Goal: Task Accomplishment & Management: Complete application form

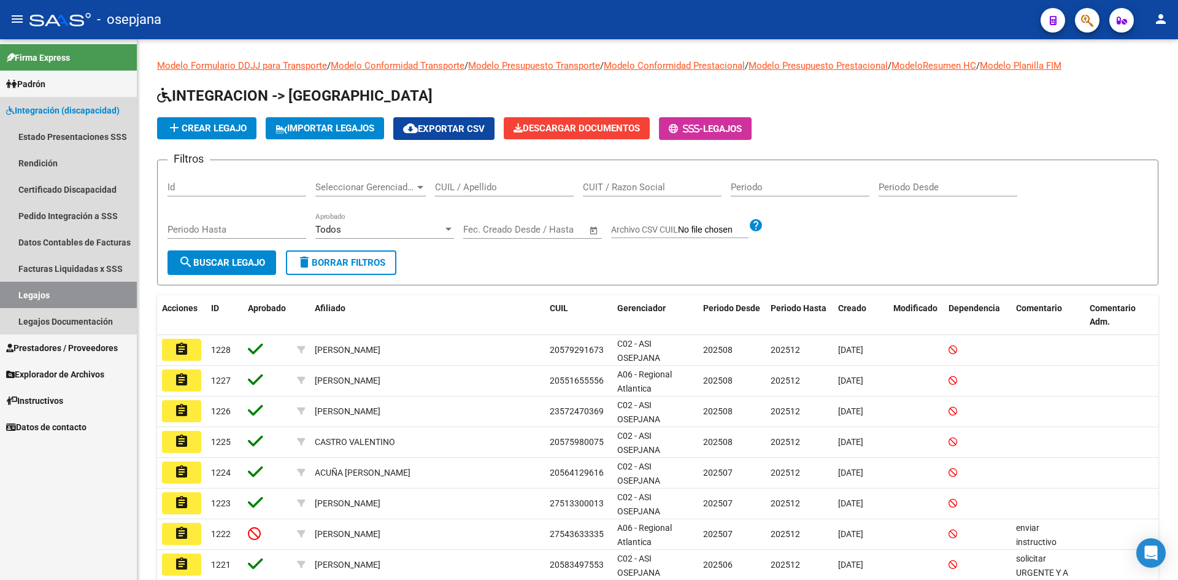
click at [72, 287] on link "Legajos" at bounding box center [68, 295] width 137 height 26
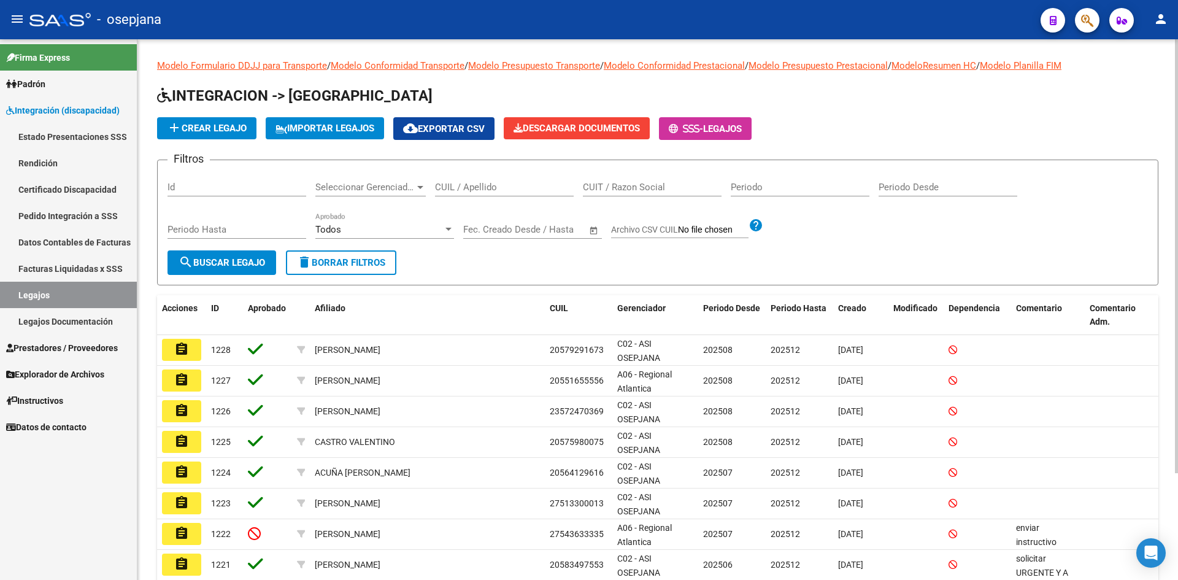
click at [470, 181] on div "CUIL / Apellido" at bounding box center [504, 183] width 139 height 26
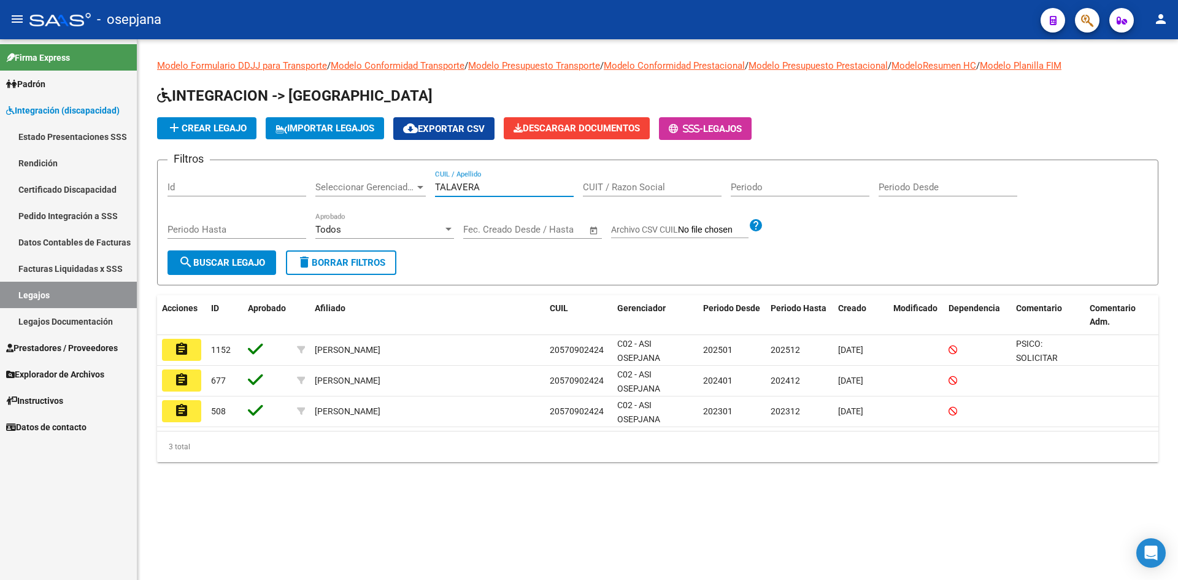
type input "TALAVERA"
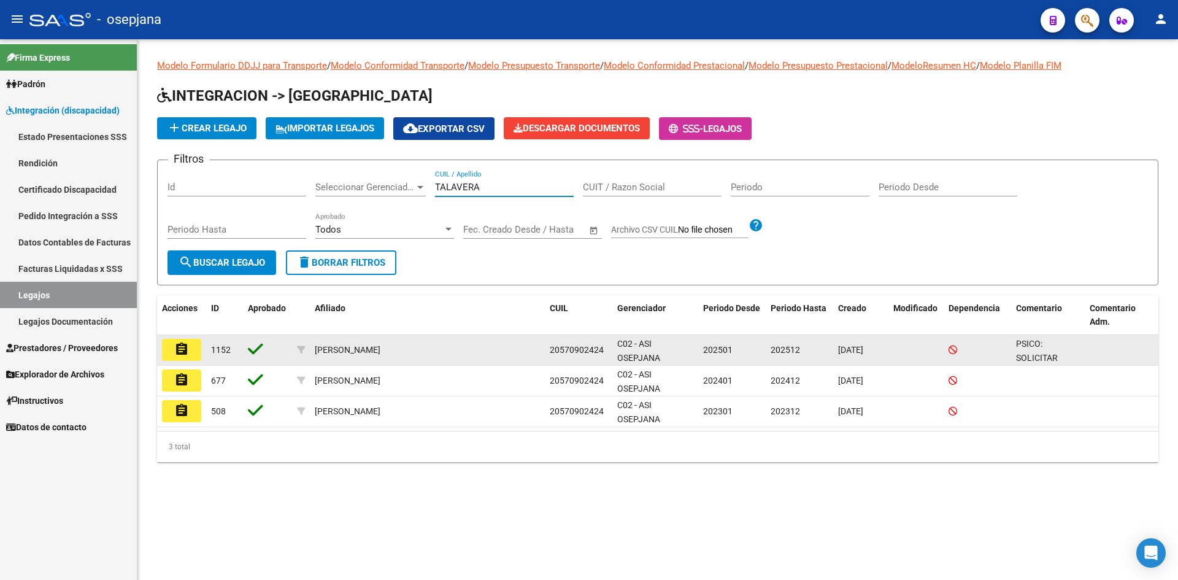
click at [180, 353] on mat-icon "assignment" at bounding box center [181, 349] width 15 height 15
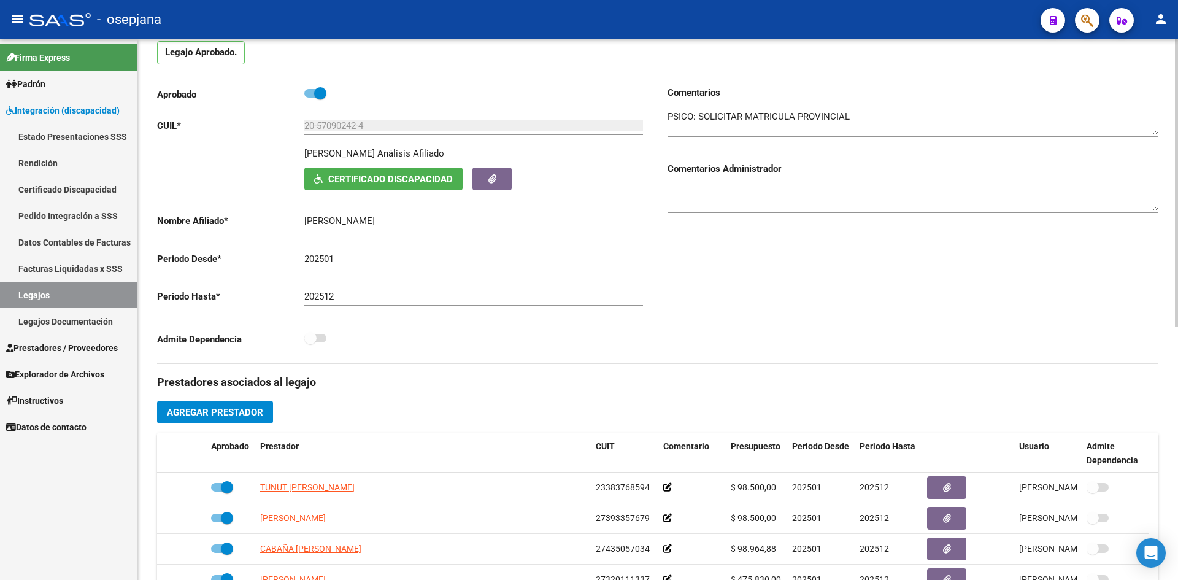
scroll to position [123, 0]
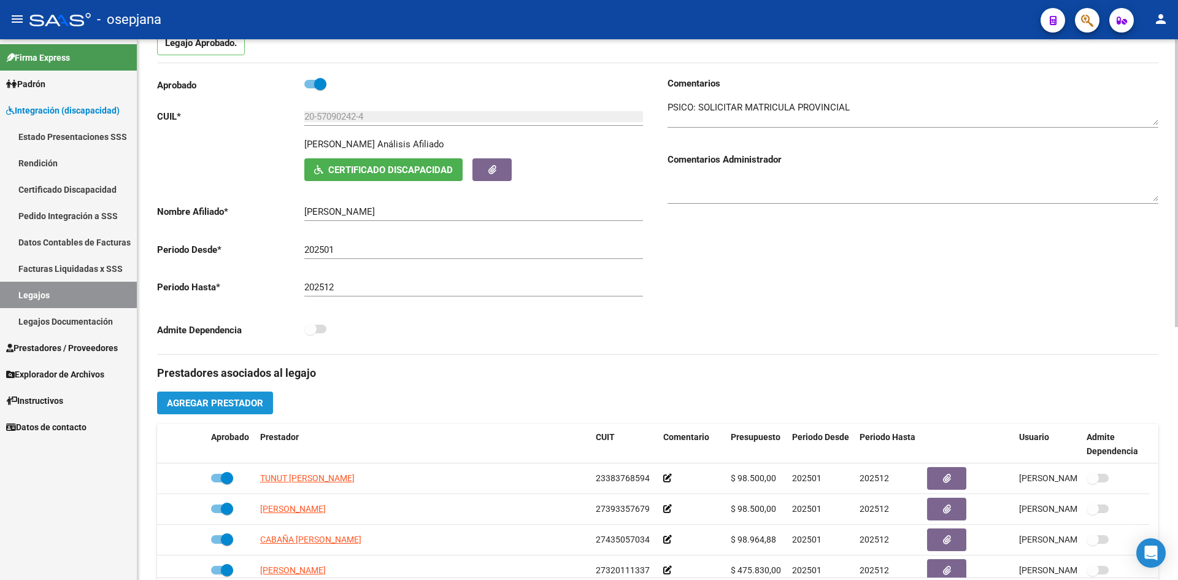
click at [245, 401] on span "Agregar Prestador" at bounding box center [215, 403] width 96 height 11
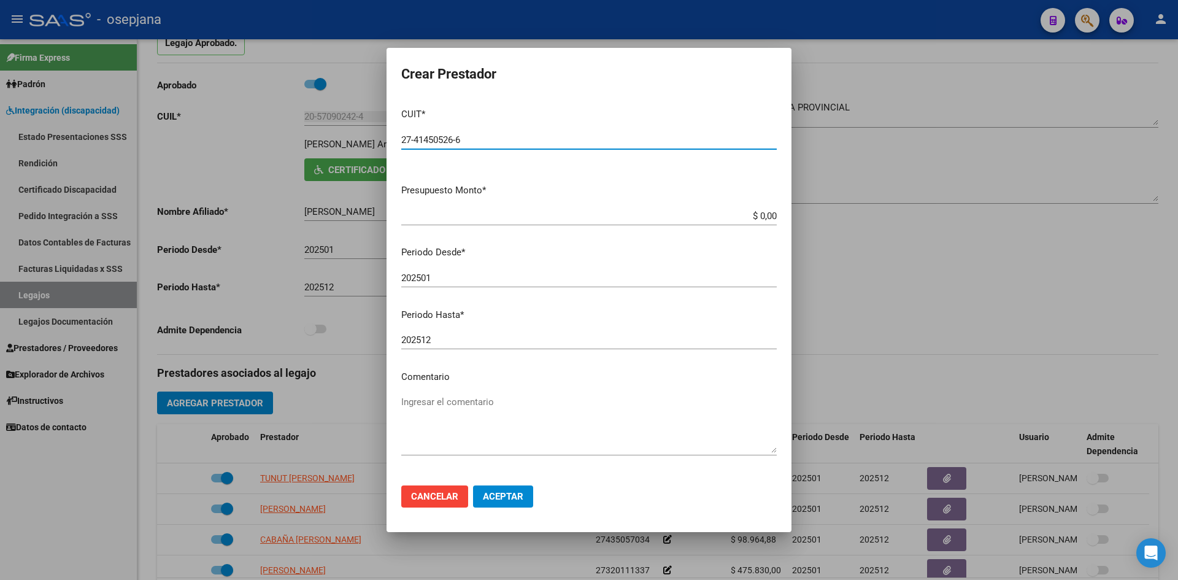
type input "27-41450526-6"
drag, startPoint x: 743, startPoint y: 213, endPoint x: 782, endPoint y: 224, distance: 40.2
click at [781, 223] on mat-dialog-content "CUIT * 27-41450526-6 Ingresar CUIT ARCA Padrón Presupuesto Monto * $ 0,00 Ingre…" at bounding box center [589, 286] width 405 height 377
type input "$ 98.964,88"
click at [492, 282] on input "202501" at bounding box center [589, 278] width 376 height 11
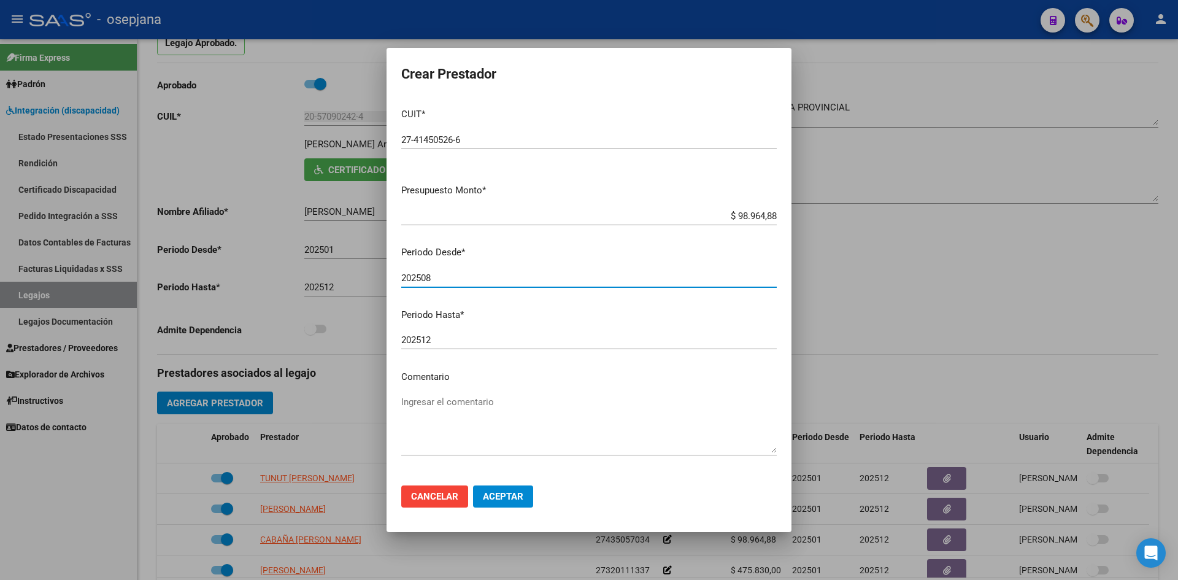
type input "202508"
click at [512, 500] on span "Aceptar" at bounding box center [503, 496] width 41 height 11
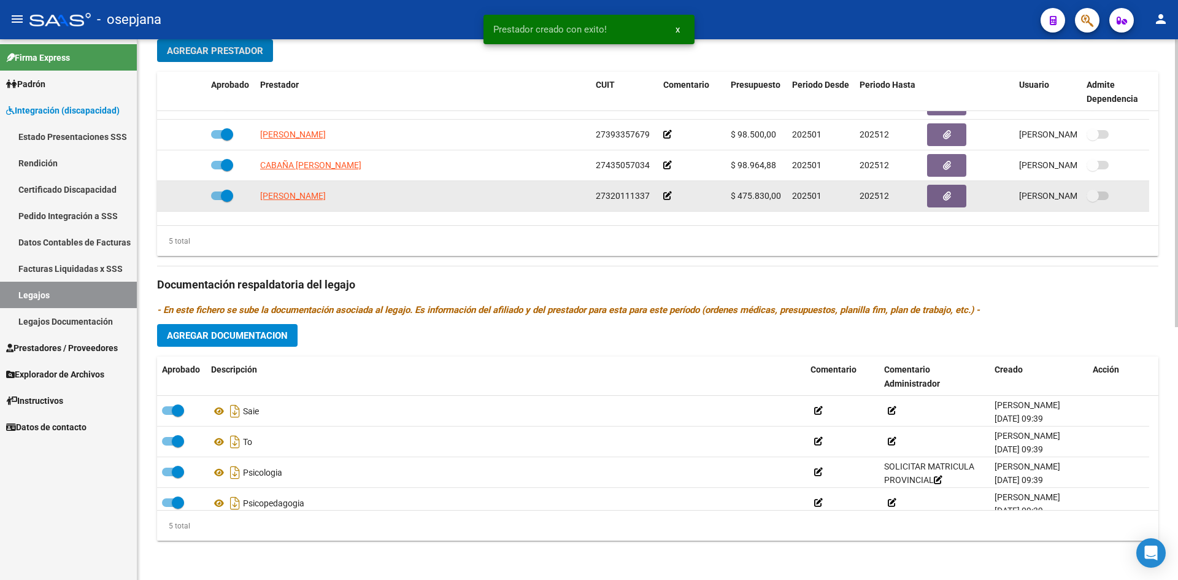
scroll to position [43, 0]
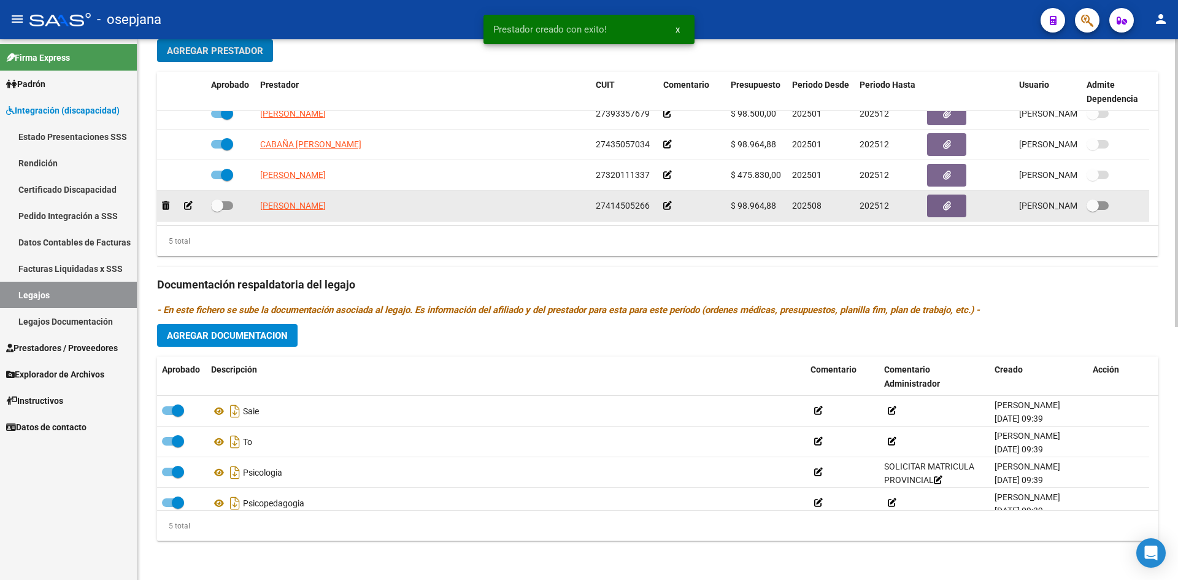
click at [227, 203] on span at bounding box center [222, 205] width 22 height 9
click at [217, 210] on input "checkbox" at bounding box center [217, 210] width 1 height 1
checkbox input "true"
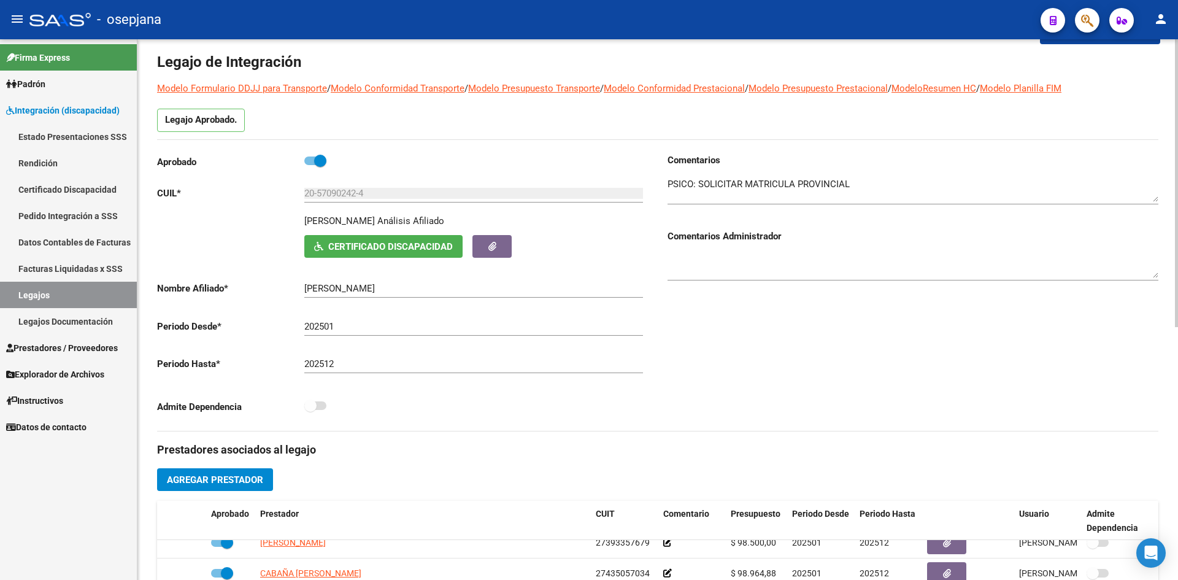
scroll to position [0, 0]
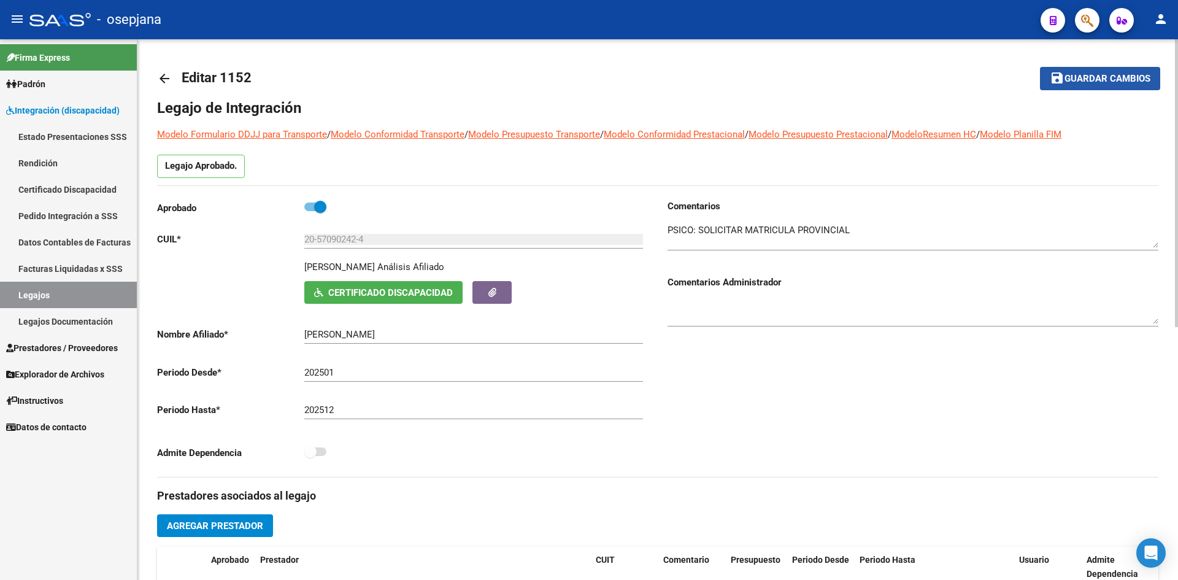
click at [1074, 80] on span "Guardar cambios" at bounding box center [1108, 79] width 86 height 11
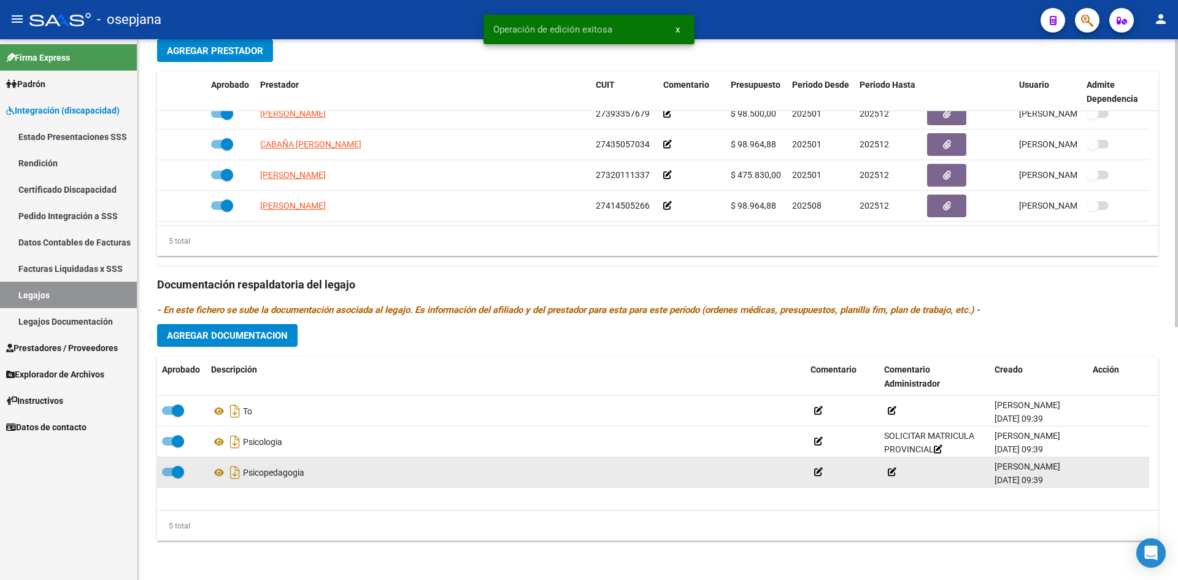
scroll to position [43, 0]
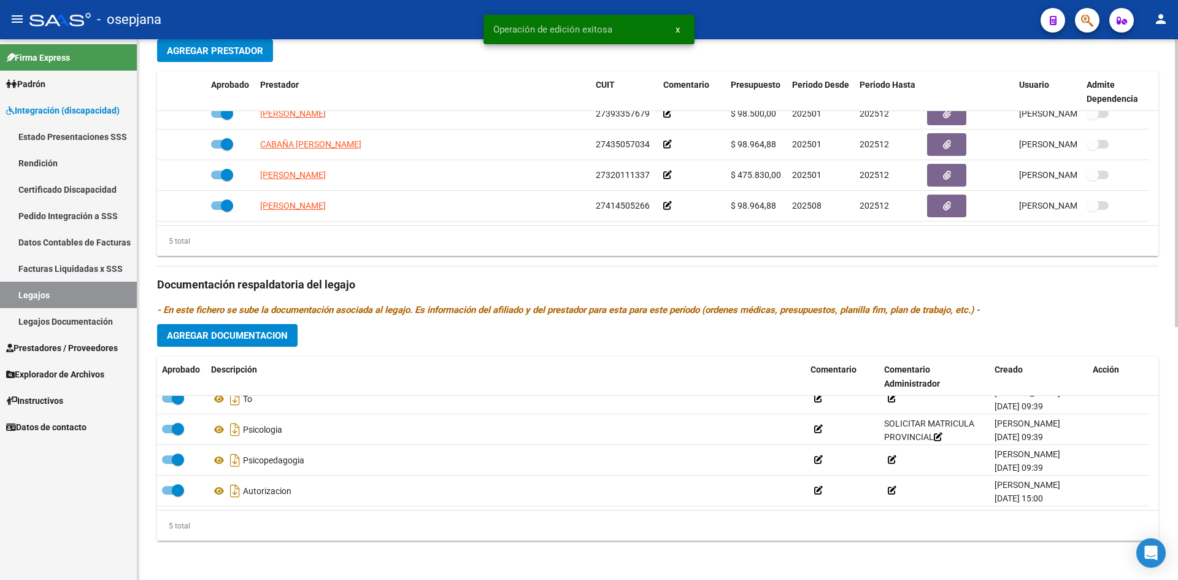
click at [239, 330] on span "Agregar Documentacion" at bounding box center [227, 335] width 121 height 11
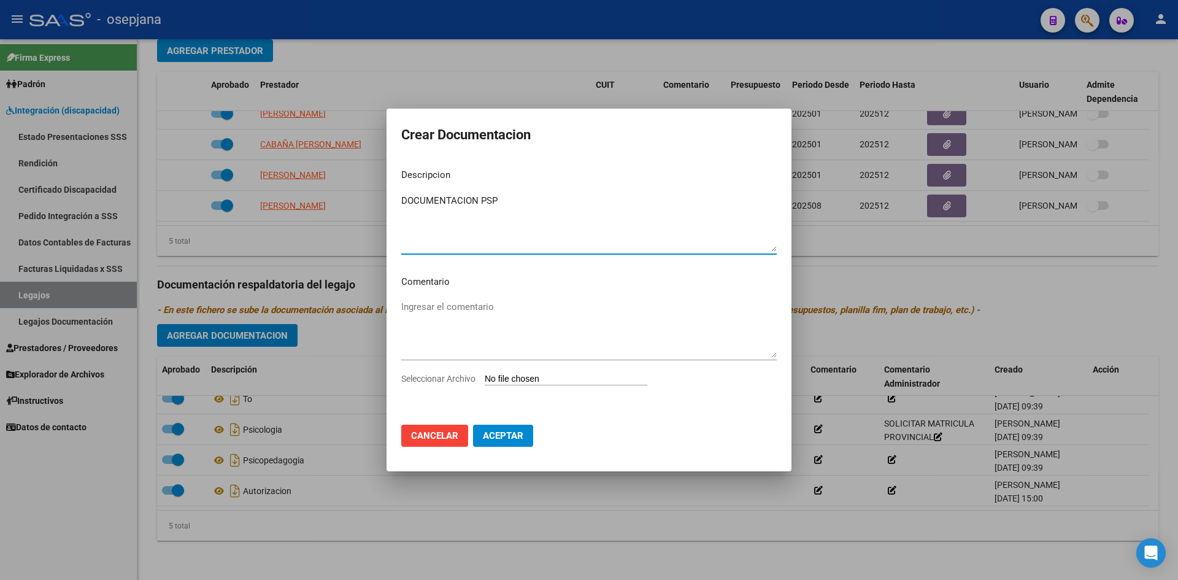
type textarea "DOCUMENTACION PSP"
click at [532, 372] on div "Seleccionar Archivo" at bounding box center [589, 383] width 376 height 23
click at [561, 378] on input "Seleccionar Archivo" at bounding box center [566, 380] width 163 height 12
type input "C:\fakepath\TALAVERA PSP.pdf"
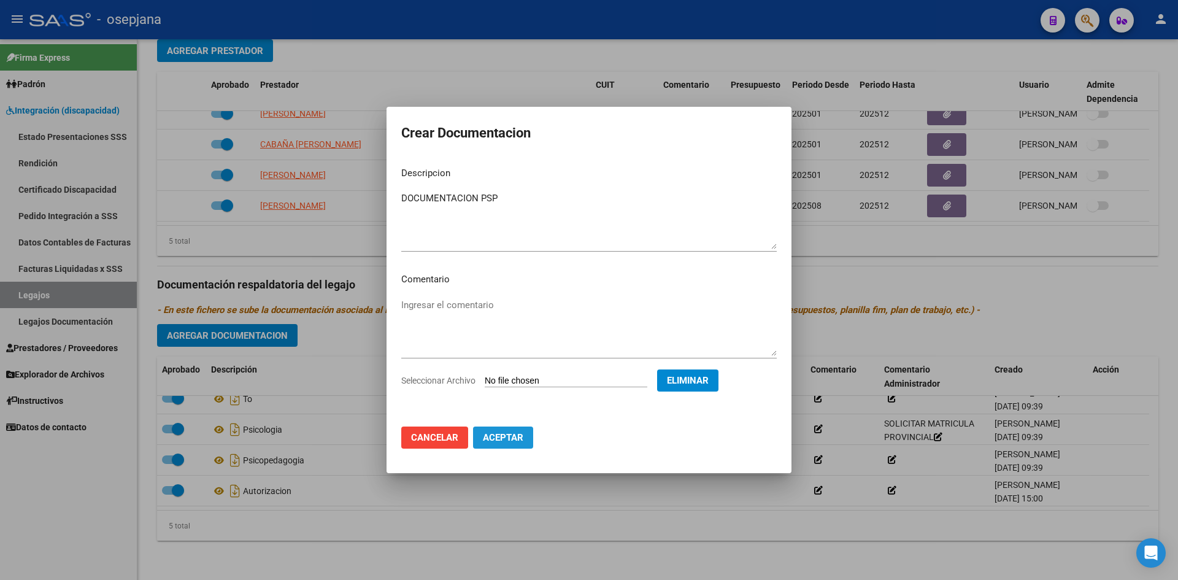
click at [493, 439] on span "Aceptar" at bounding box center [503, 437] width 41 height 11
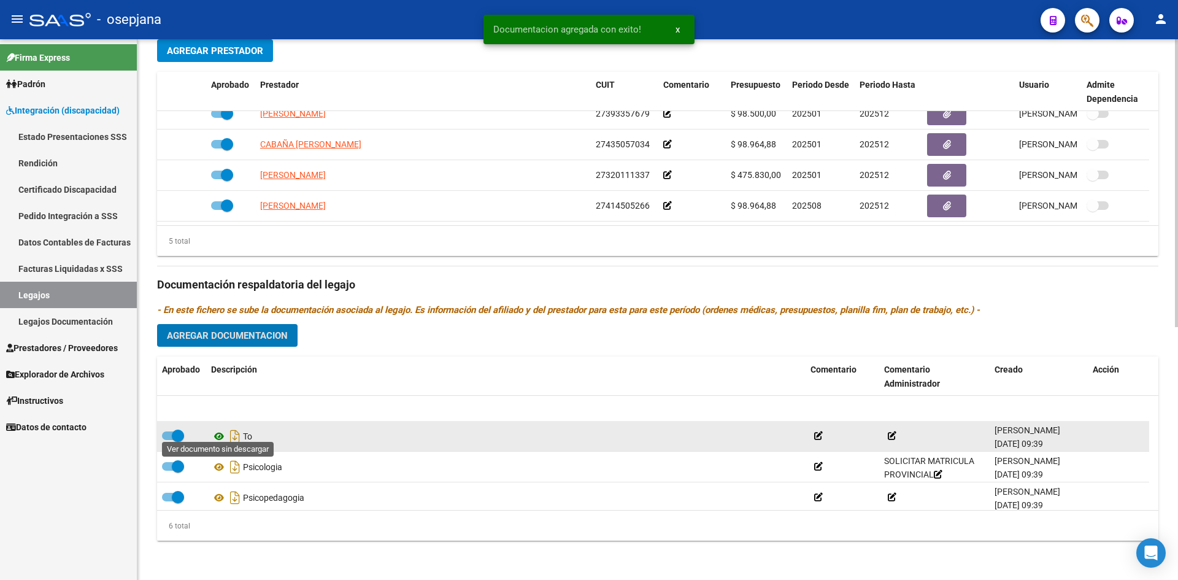
scroll to position [0, 0]
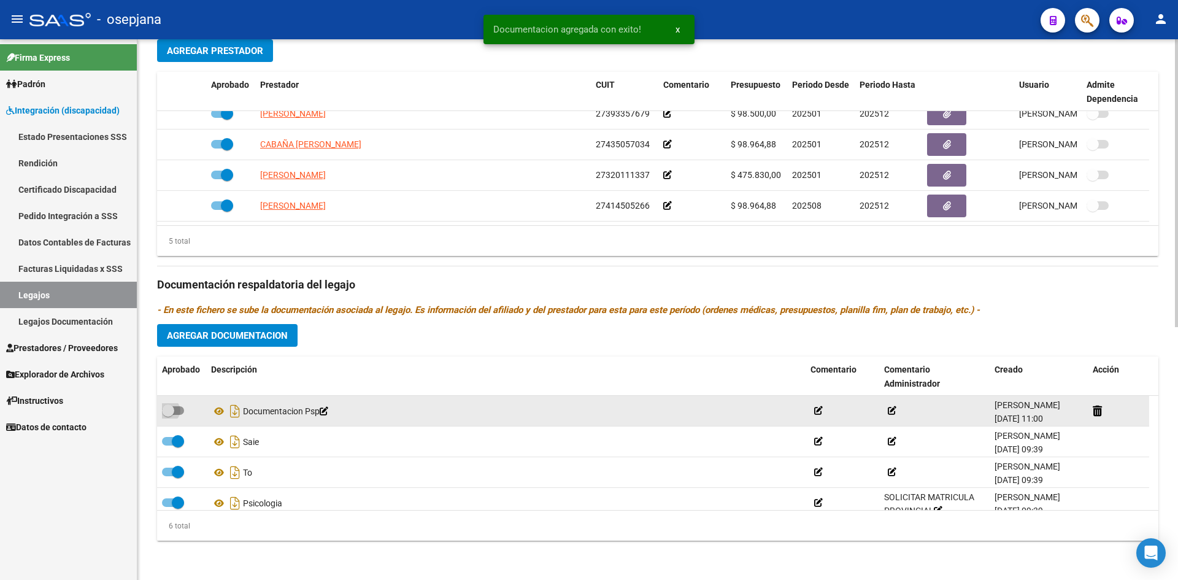
click at [178, 407] on span at bounding box center [173, 410] width 22 height 9
click at [168, 415] on input "checkbox" at bounding box center [168, 415] width 1 height 1
checkbox input "true"
click at [220, 411] on icon at bounding box center [219, 411] width 16 height 15
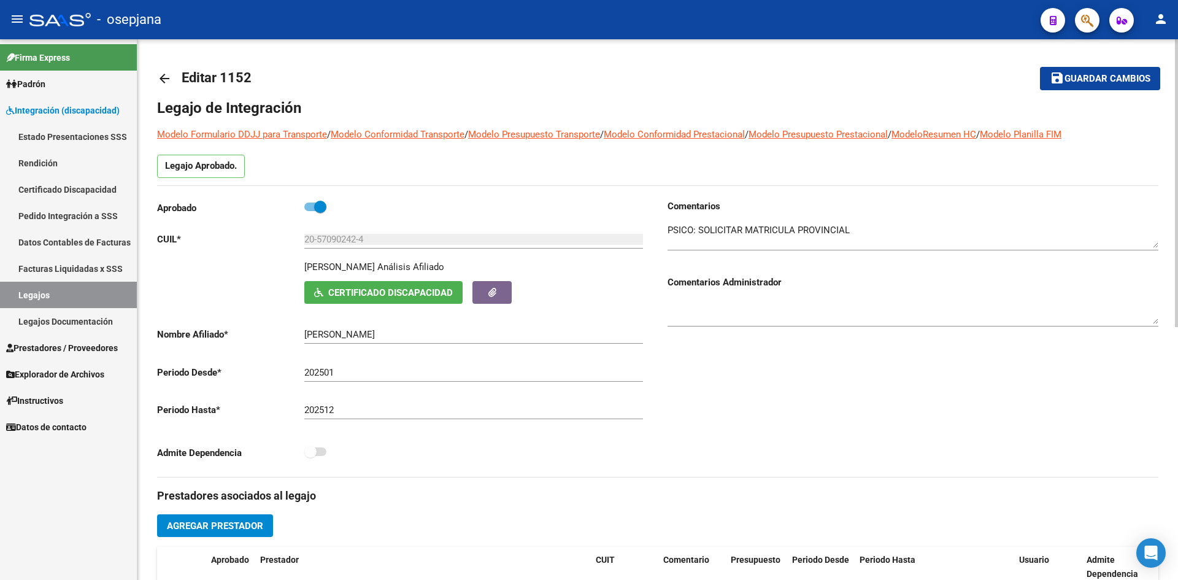
click at [1078, 81] on span "Guardar cambios" at bounding box center [1108, 79] width 86 height 11
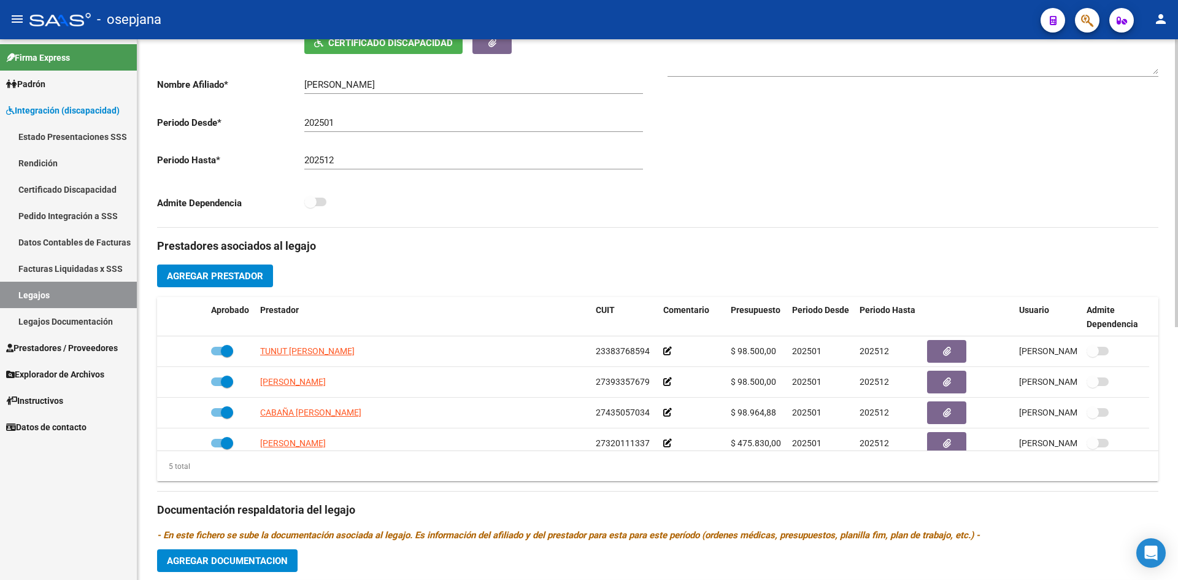
scroll to position [246, 0]
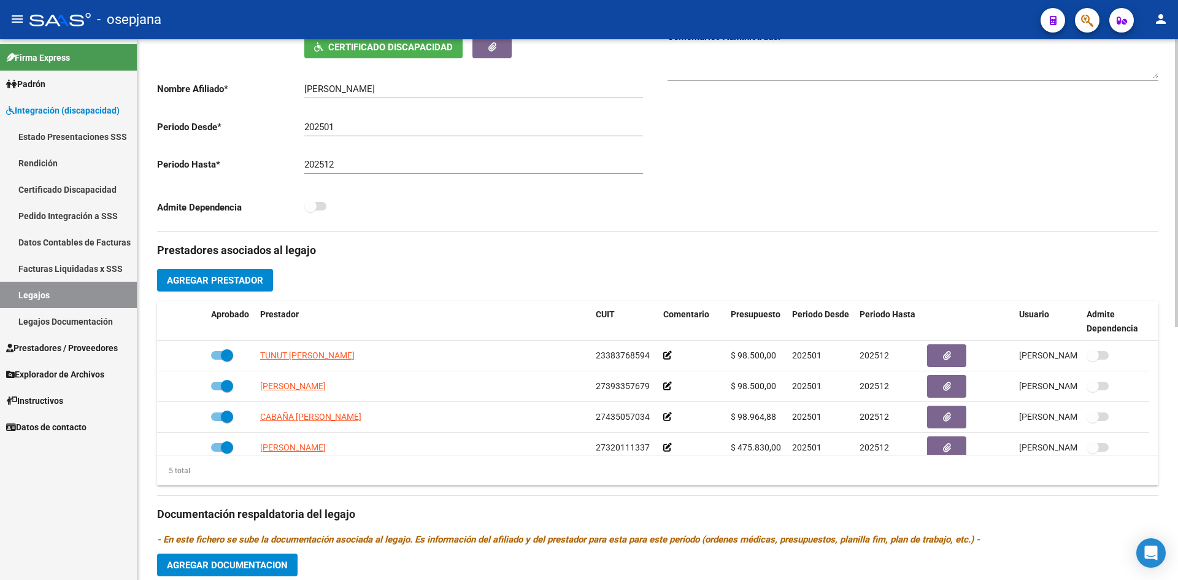
click at [207, 273] on button "Agregar Prestador" at bounding box center [215, 280] width 116 height 23
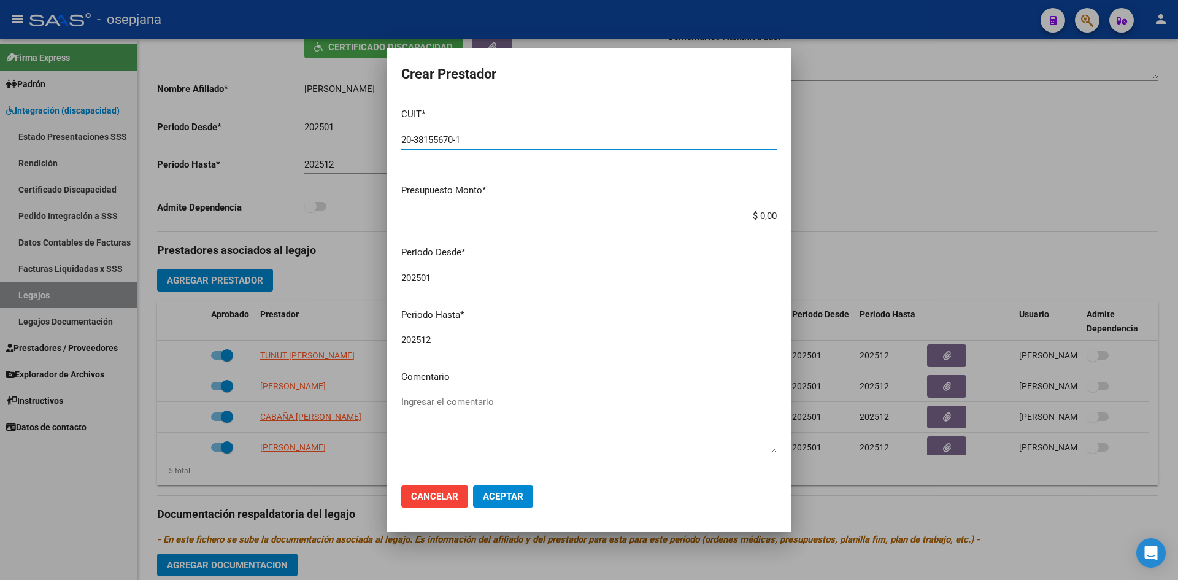
type input "20-38155670-1"
drag, startPoint x: 740, startPoint y: 216, endPoint x: 824, endPoint y: 228, distance: 85.6
click at [797, 221] on div "Crear Prestador CUIT * 20-38155670-1 Ingresar CUIT ARCA Padrón Presupuesto Mont…" at bounding box center [589, 290] width 1178 height 580
type input "$ 98.964,88"
click at [540, 280] on input "202501" at bounding box center [589, 278] width 376 height 11
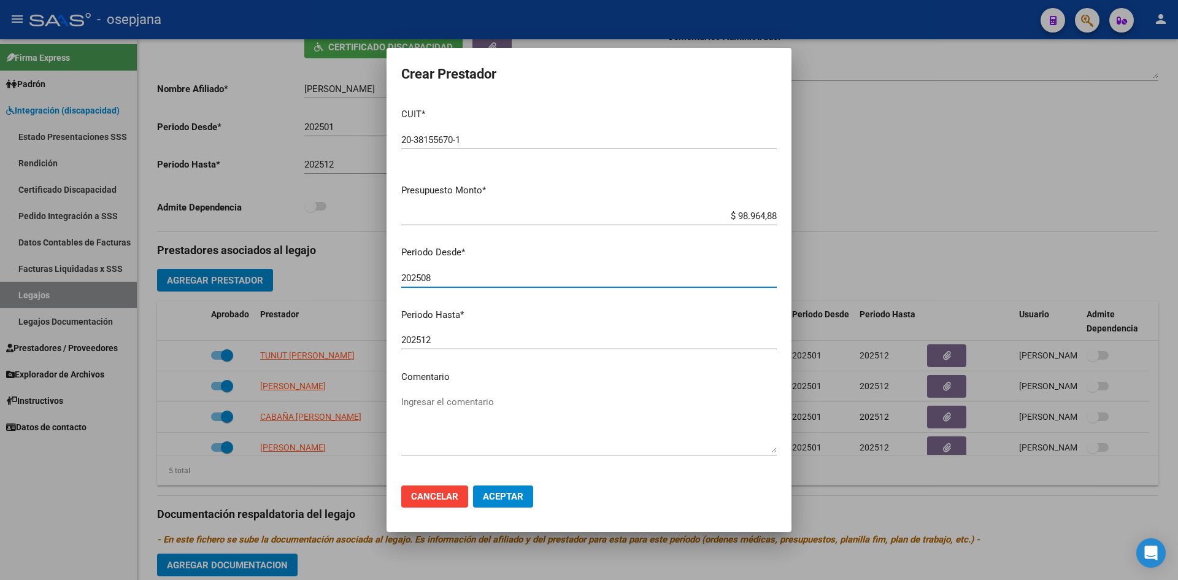
type input "202508"
click at [488, 331] on div "202512 Ingresar el periodo" at bounding box center [589, 340] width 376 height 18
click at [492, 492] on span "Aceptar" at bounding box center [503, 496] width 41 height 11
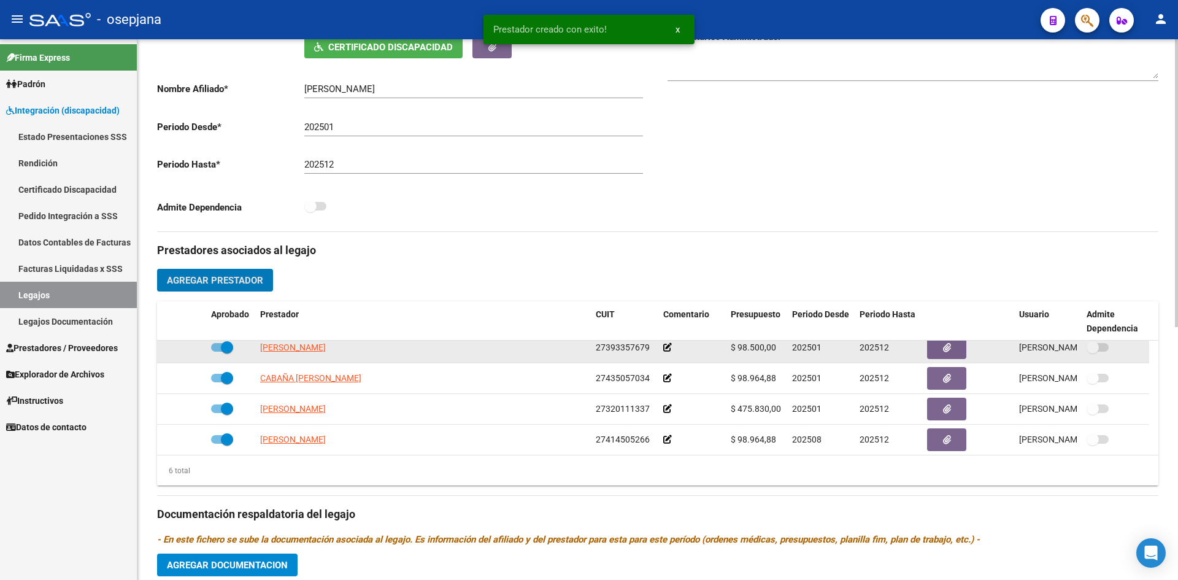
scroll to position [74, 0]
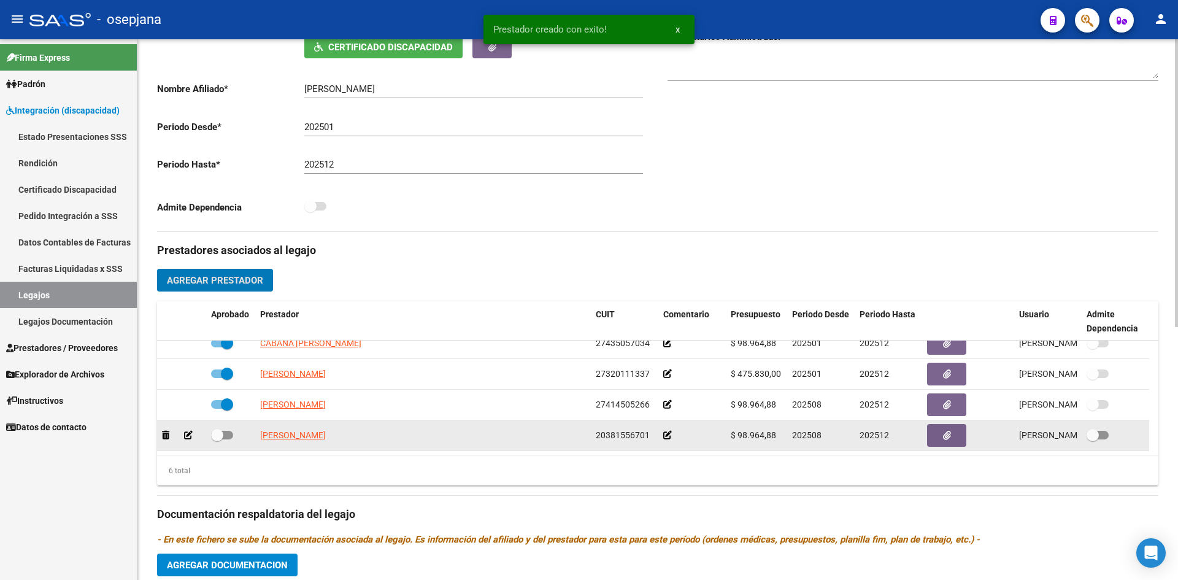
click at [227, 438] on span at bounding box center [222, 435] width 22 height 9
click at [217, 439] on input "checkbox" at bounding box center [217, 439] width 1 height 1
checkbox input "true"
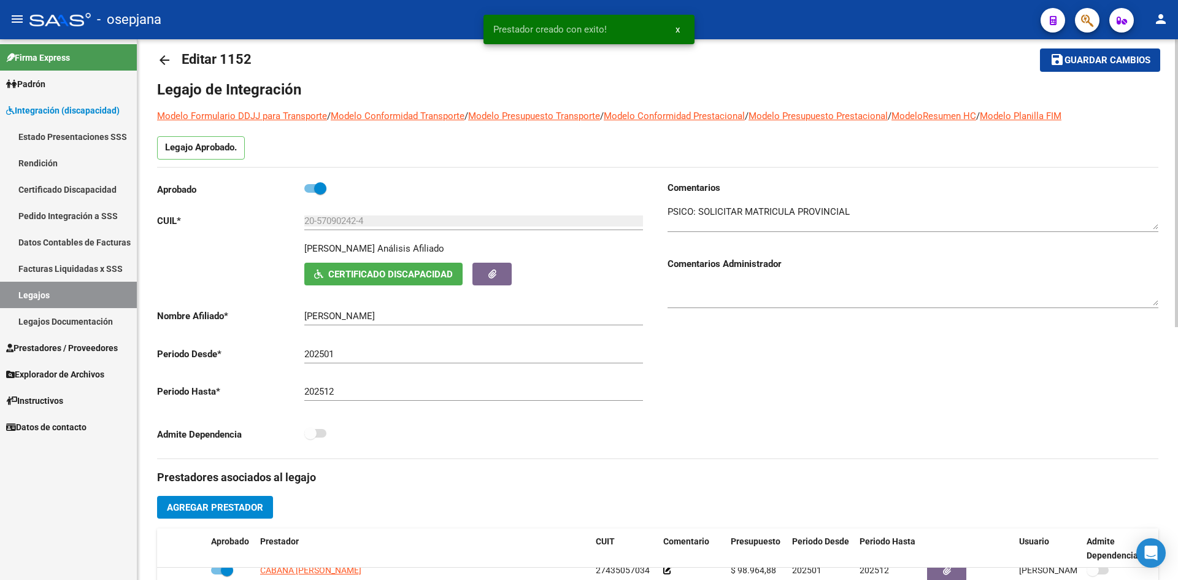
scroll to position [0, 0]
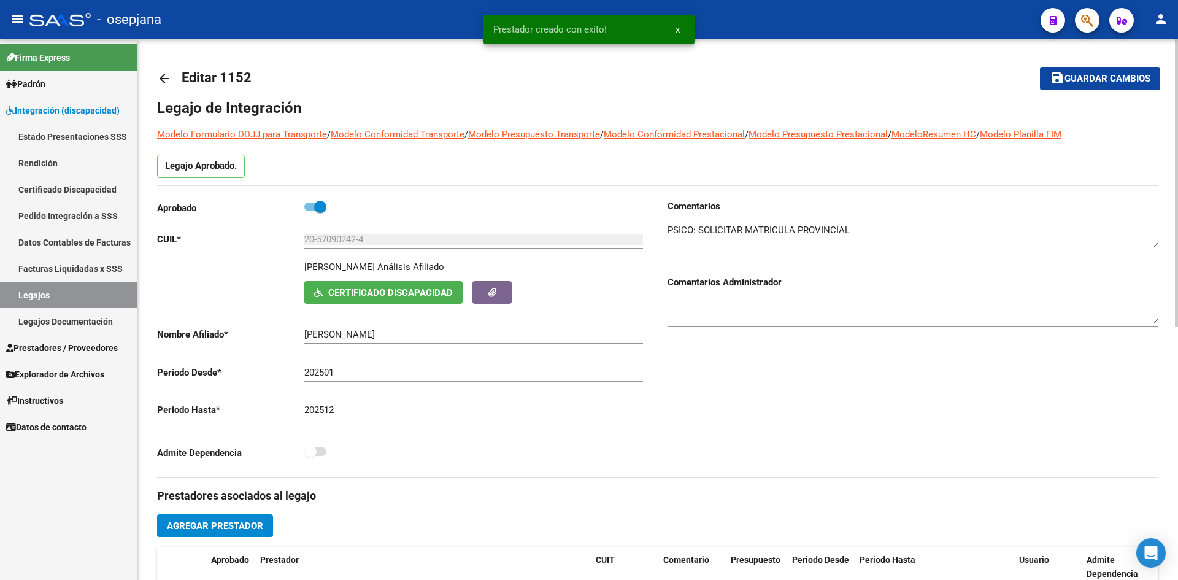
click at [1105, 79] on span "Guardar cambios" at bounding box center [1108, 79] width 86 height 11
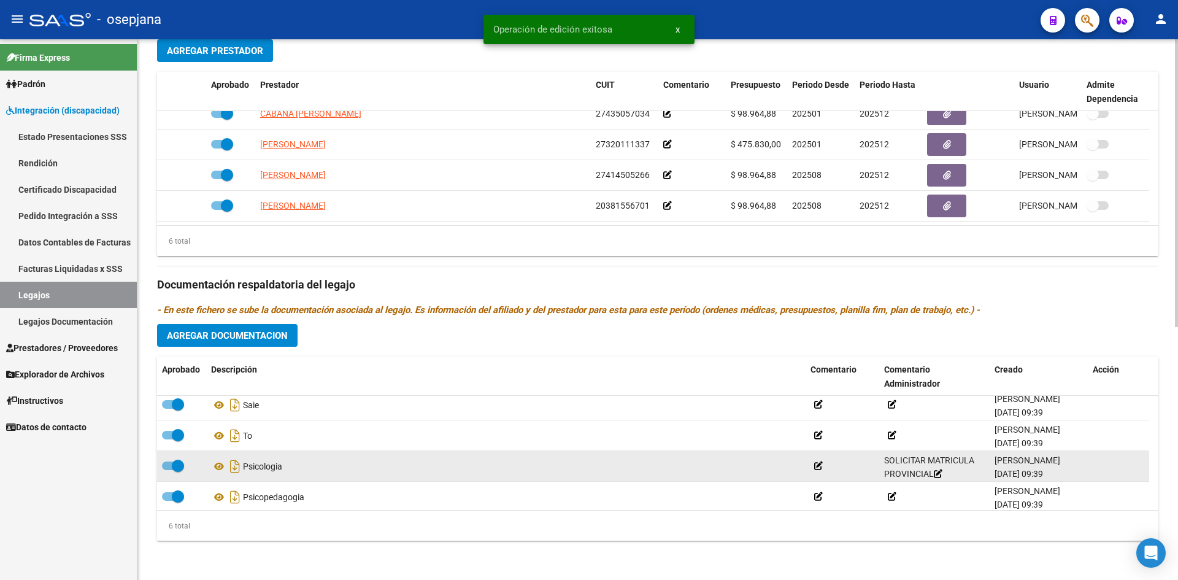
scroll to position [74, 0]
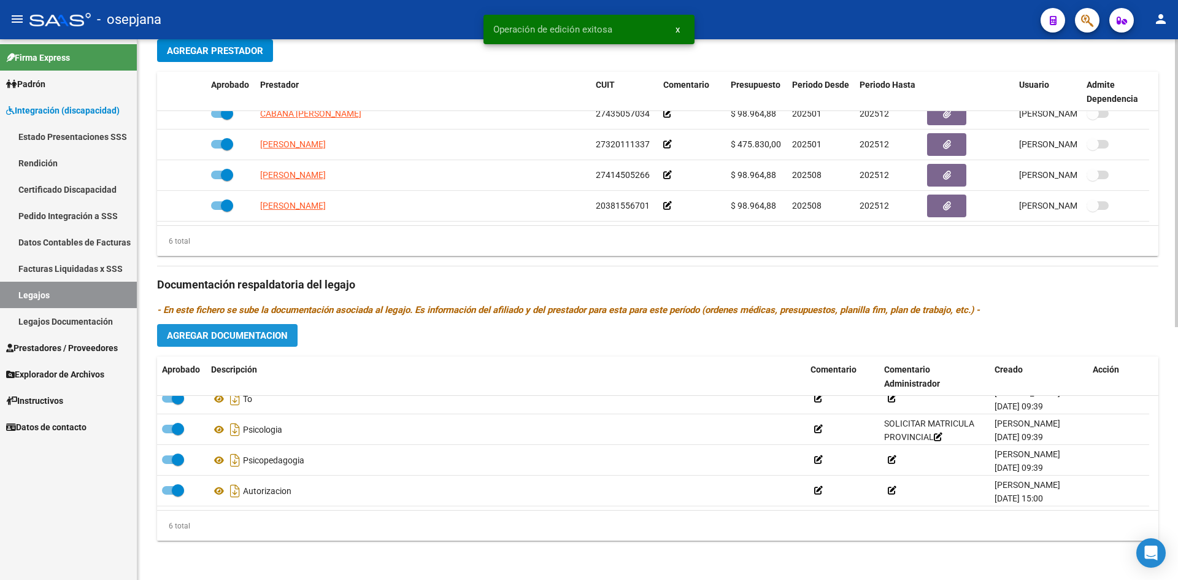
click at [260, 331] on span "Agregar Documentacion" at bounding box center [227, 335] width 121 height 11
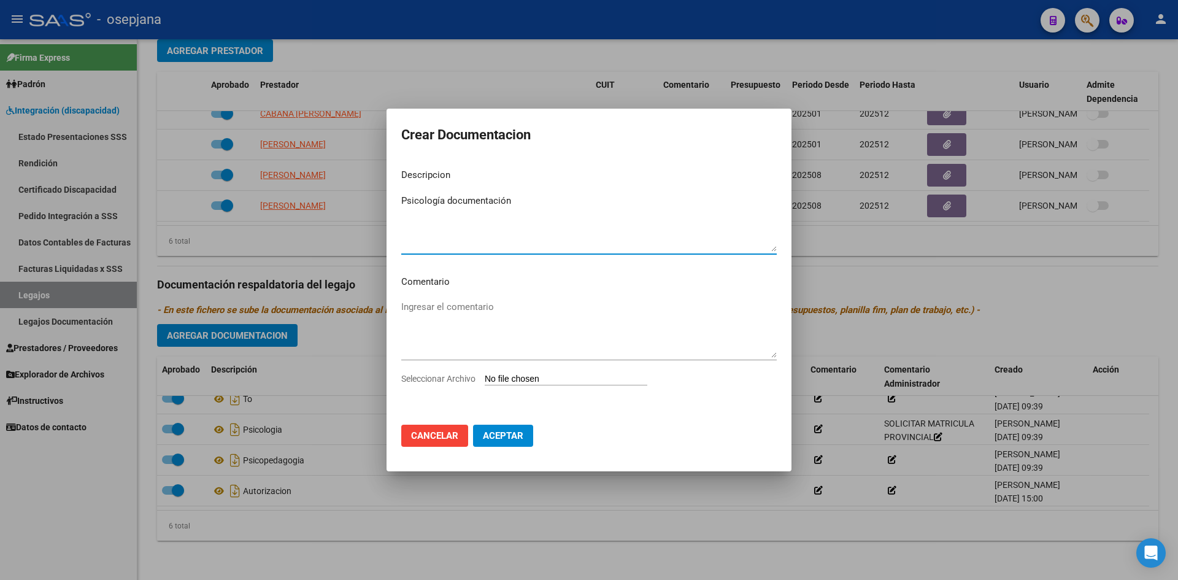
type textarea "Psicología documentación"
click at [508, 368] on div "Ingresar el comentario" at bounding box center [589, 335] width 376 height 74
click at [508, 379] on input "Seleccionar Archivo" at bounding box center [566, 380] width 163 height 12
type input "C:\fakepath\TALAVERA GERONIMO PSI.pdf"
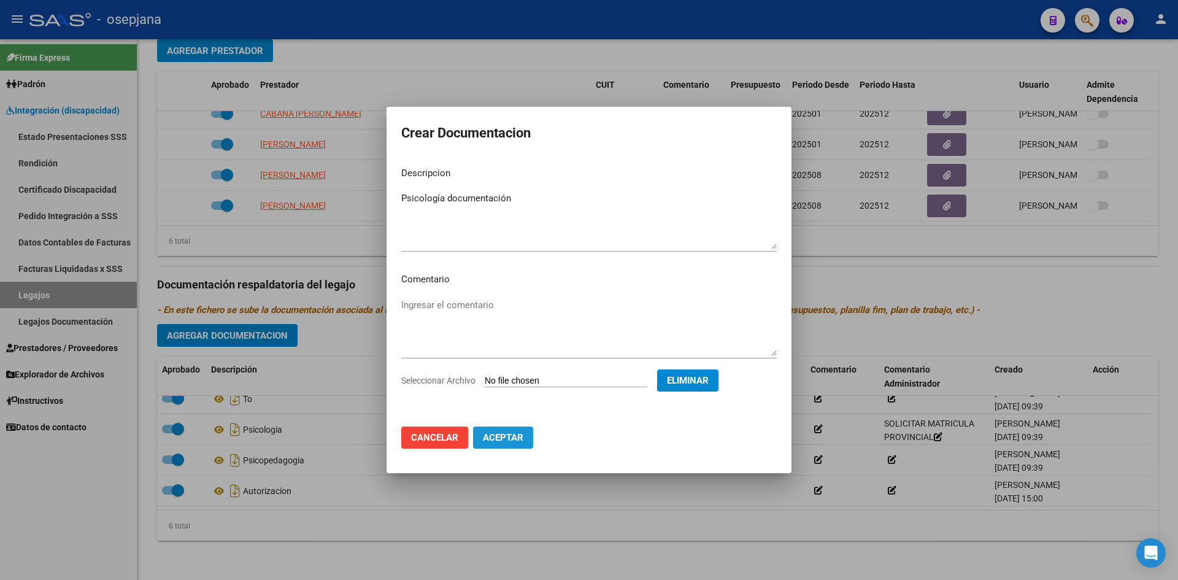
click at [498, 431] on button "Aceptar" at bounding box center [503, 438] width 60 height 22
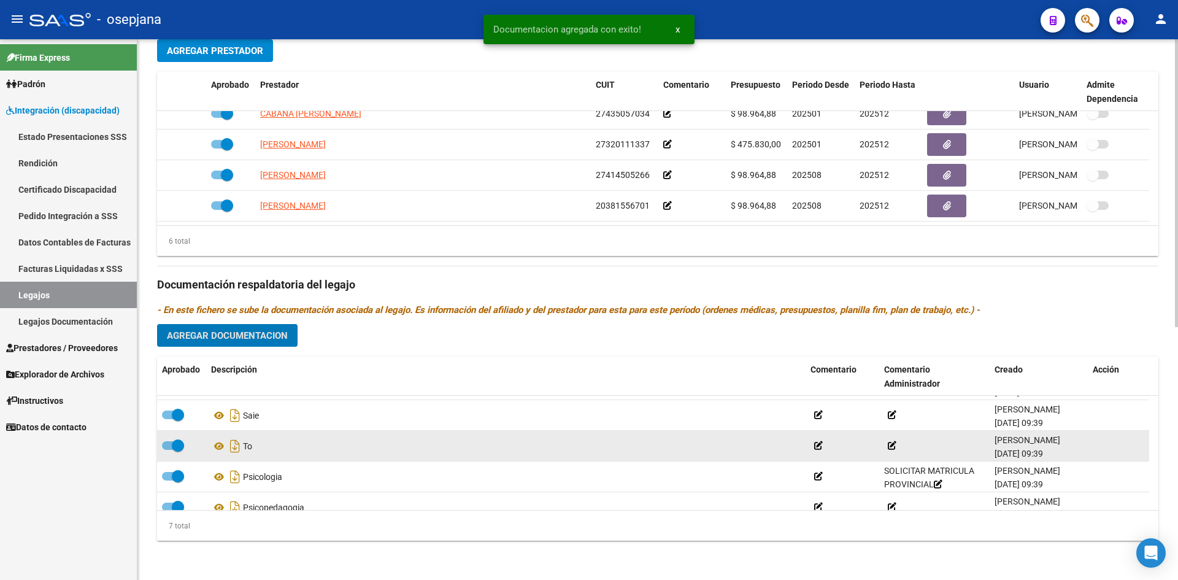
scroll to position [0, 0]
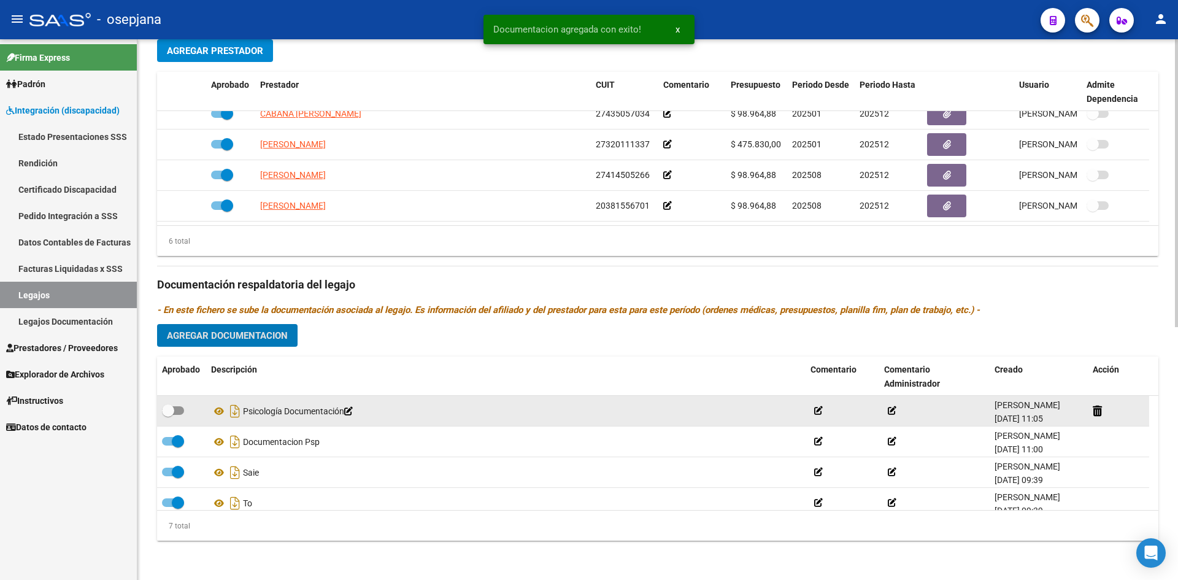
click at [171, 411] on span at bounding box center [168, 410] width 12 height 12
click at [168, 415] on input "checkbox" at bounding box center [168, 415] width 1 height 1
checkbox input "true"
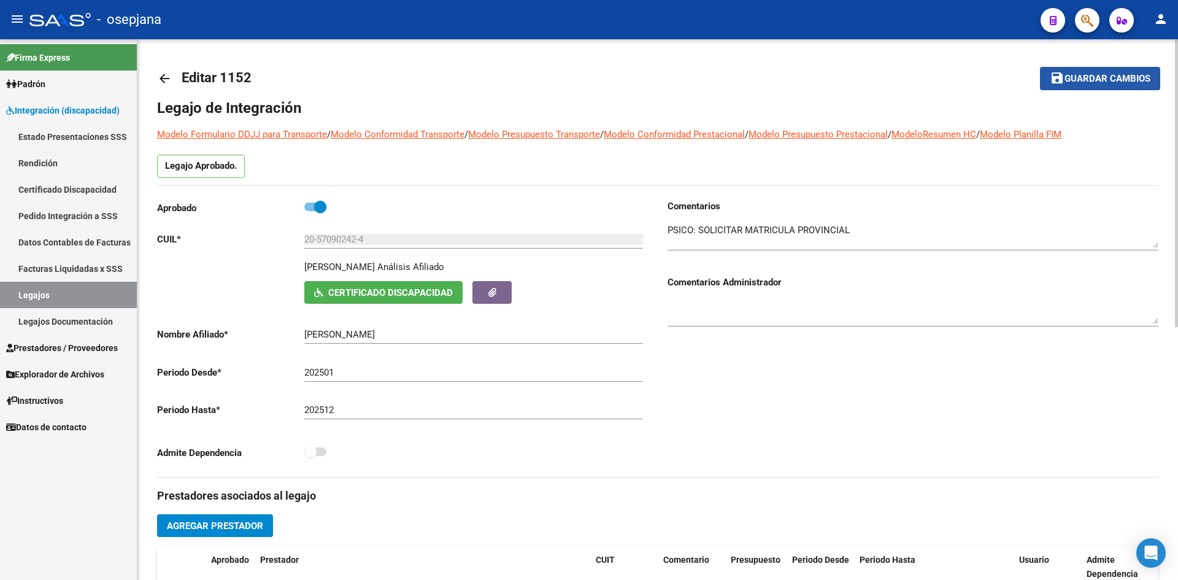
click at [1110, 72] on span "save Guardar cambios" at bounding box center [1100, 77] width 101 height 11
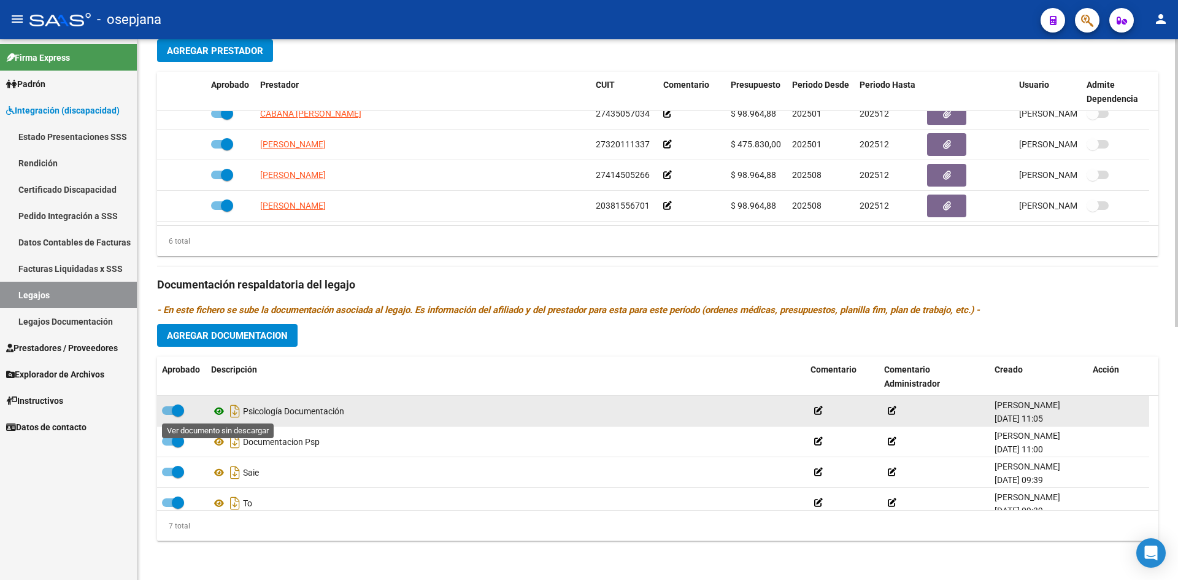
click at [216, 411] on icon at bounding box center [219, 411] width 16 height 15
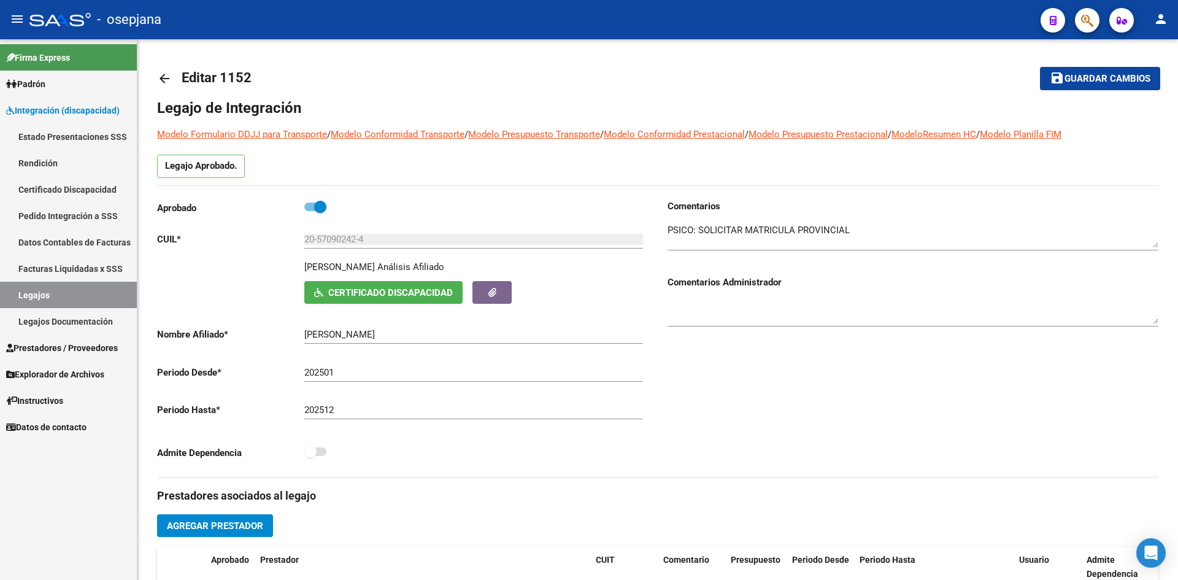
click at [238, 520] on span "Agregar Prestador" at bounding box center [215, 525] width 96 height 11
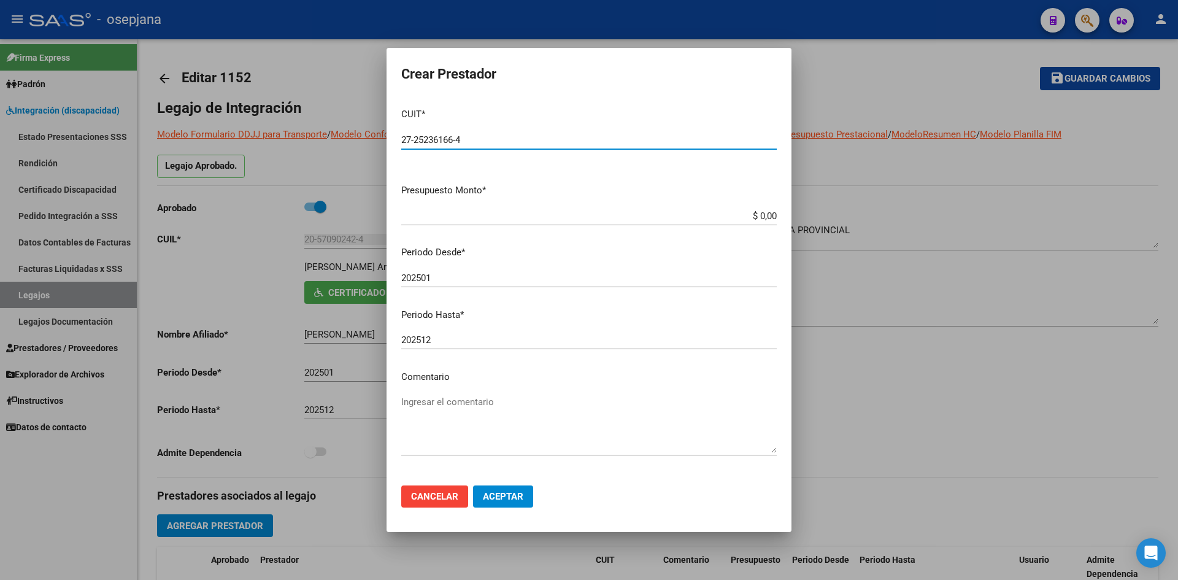
type input "27-25236166-4"
drag, startPoint x: 741, startPoint y: 215, endPoint x: 819, endPoint y: 215, distance: 78.6
click at [819, 215] on div "Crear Prestador CUIT * 27-25236166-4 Ingresar CUIT ARCA Padrón Presupuesto Mont…" at bounding box center [589, 290] width 1178 height 580
type input "$ 98.964,88"
click at [531, 273] on input "202501" at bounding box center [589, 278] width 376 height 11
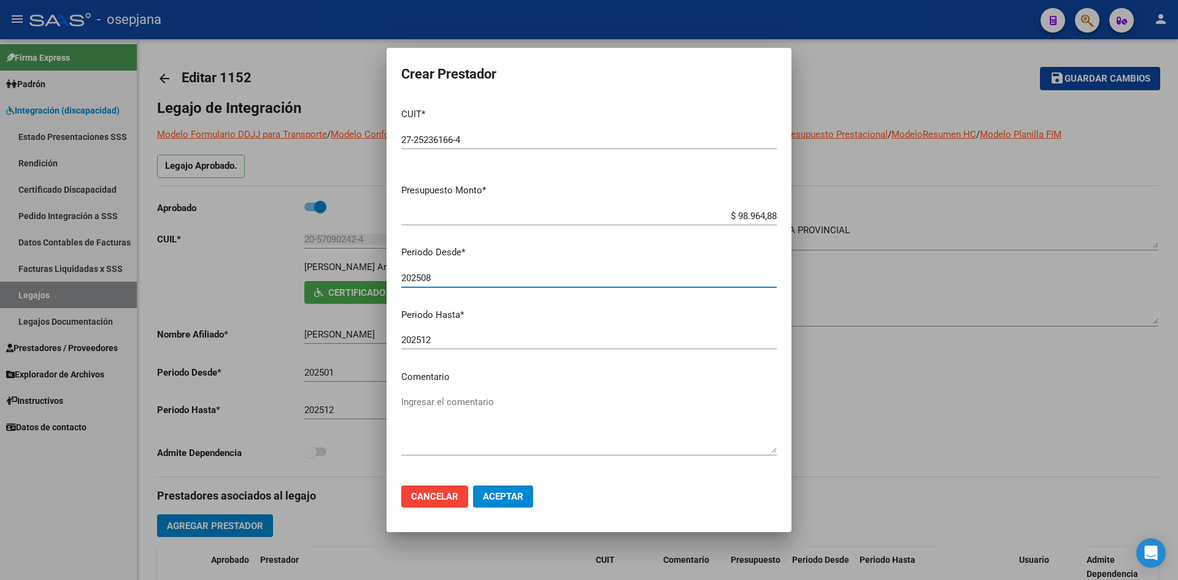
type input "202508"
click at [508, 493] on span "Aceptar" at bounding box center [503, 496] width 41 height 11
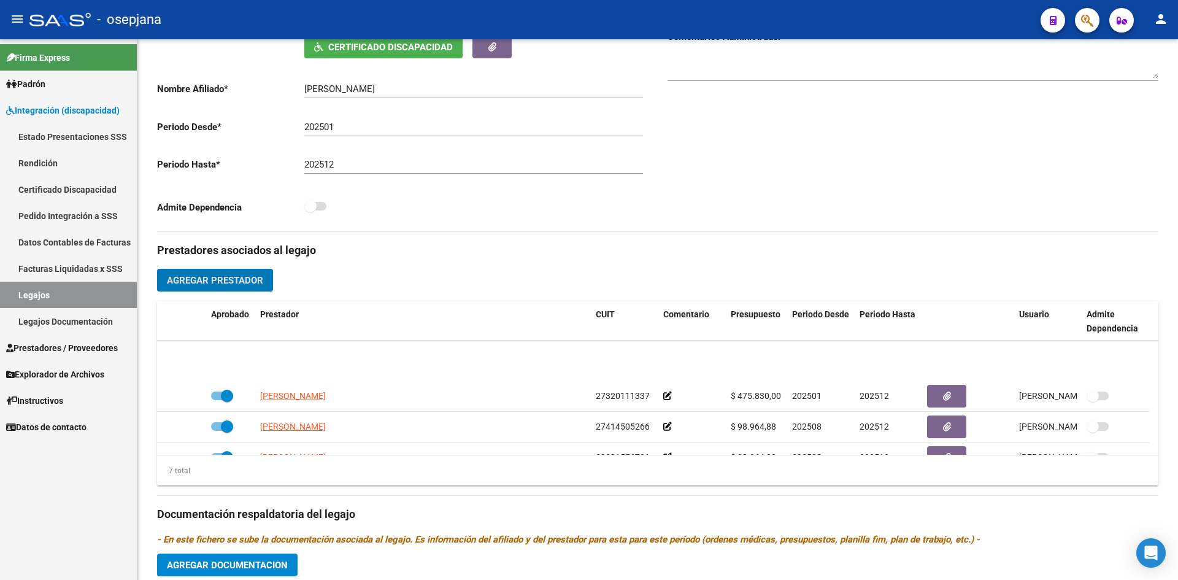
scroll to position [104, 0]
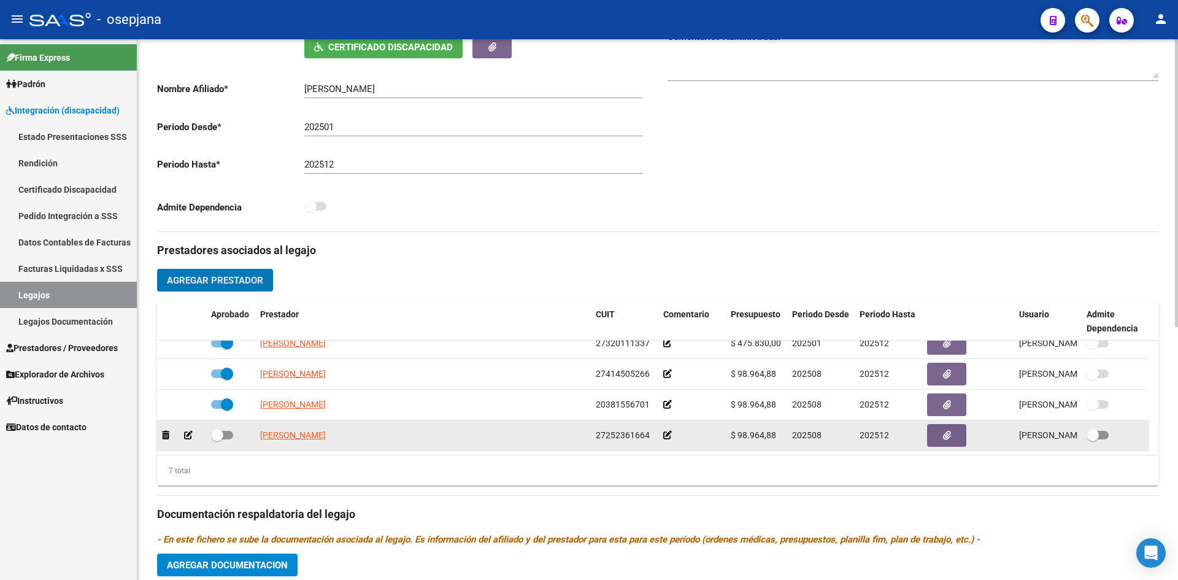
click at [231, 436] on span at bounding box center [222, 435] width 22 height 9
click at [217, 439] on input "checkbox" at bounding box center [217, 439] width 1 height 1
checkbox input "true"
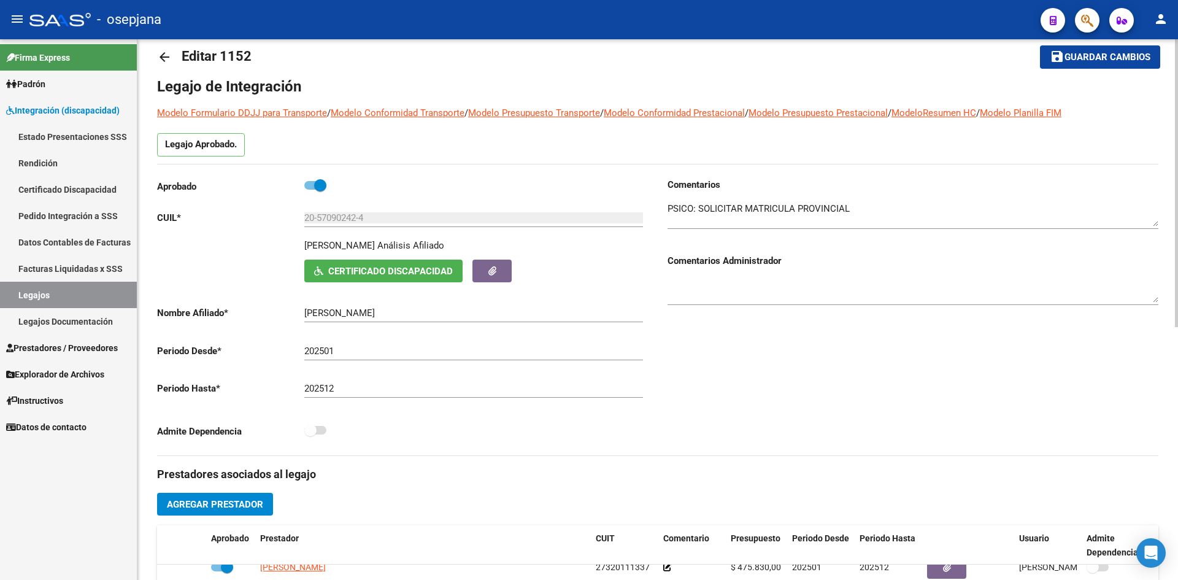
scroll to position [0, 0]
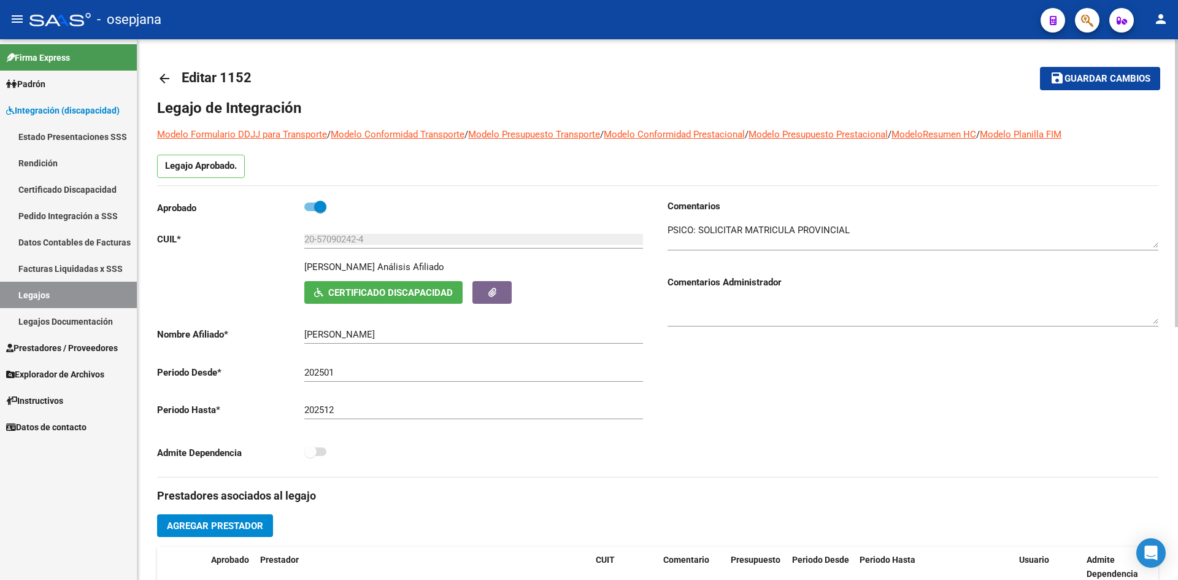
click at [1061, 79] on mat-icon "save" at bounding box center [1057, 78] width 15 height 15
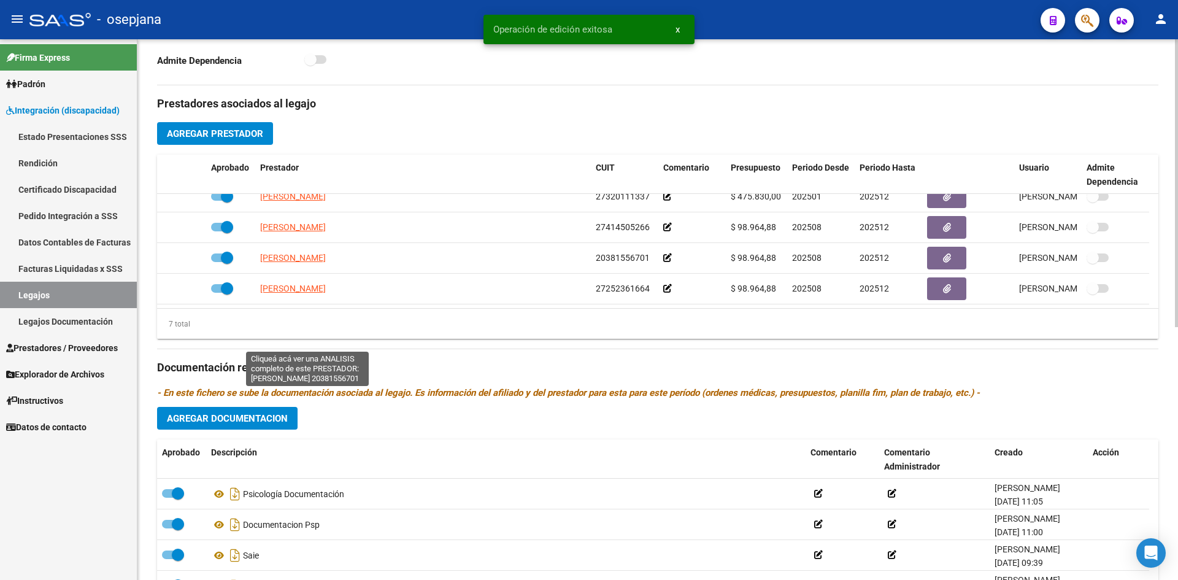
scroll to position [475, 0]
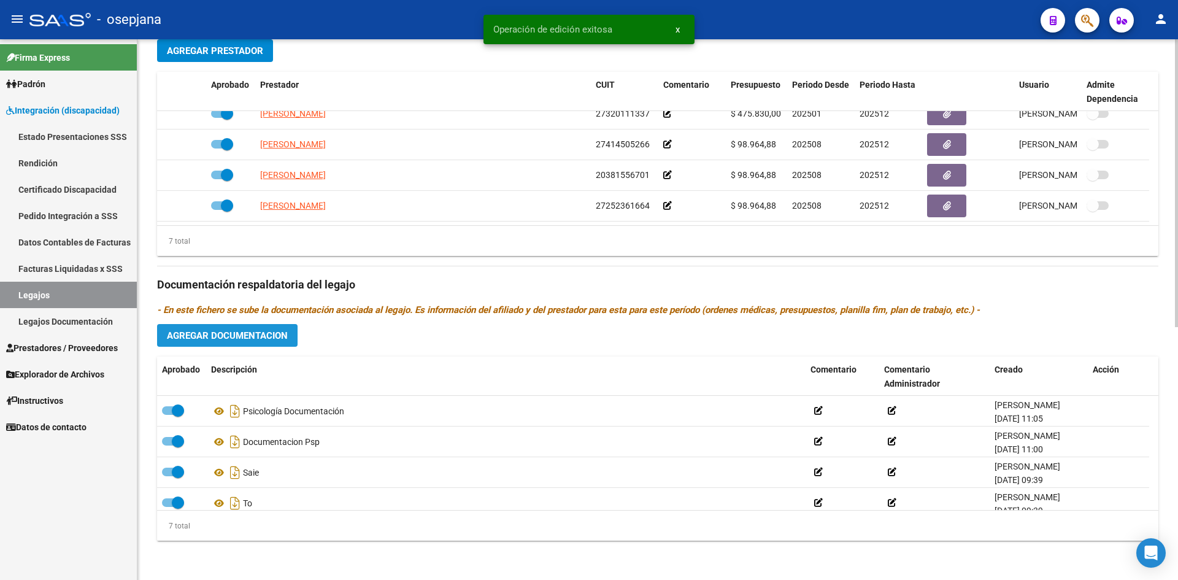
click at [211, 330] on span "Agregar Documentacion" at bounding box center [227, 335] width 121 height 11
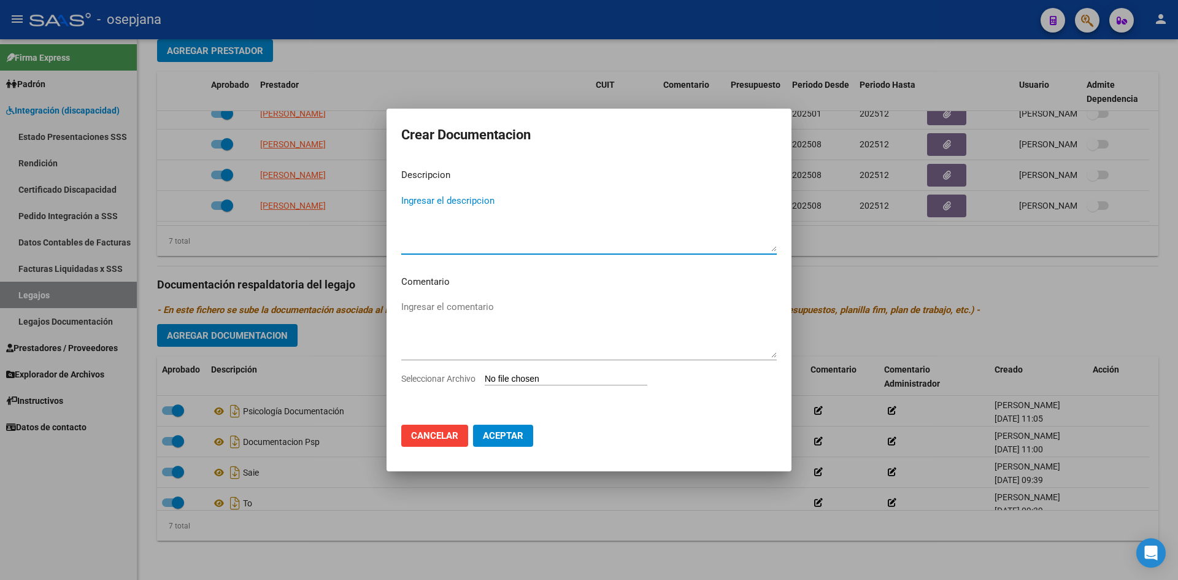
click at [533, 373] on div "Seleccionar Archivo" at bounding box center [589, 383] width 376 height 23
click at [533, 376] on input "Seleccionar Archivo" at bounding box center [566, 380] width 163 height 12
type input "C:\fakepath\TALAVERA TO.pdf"
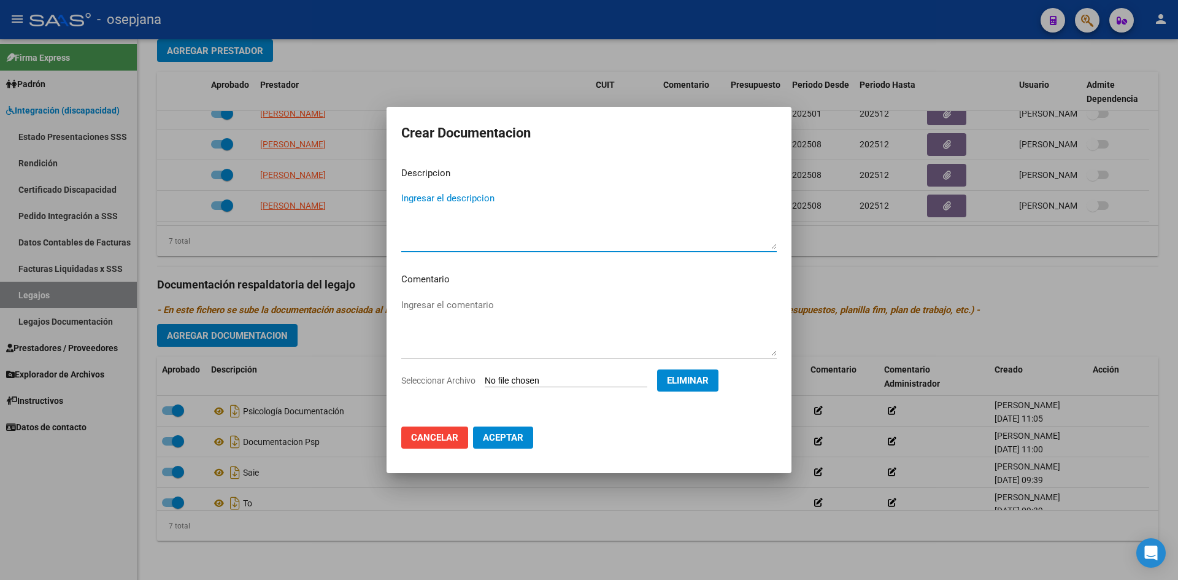
click at [455, 226] on textarea "Ingresar el descripcion" at bounding box center [589, 220] width 376 height 58
type textarea "t"
type textarea "TO Documentación"
click at [525, 436] on button "Aceptar" at bounding box center [503, 438] width 60 height 22
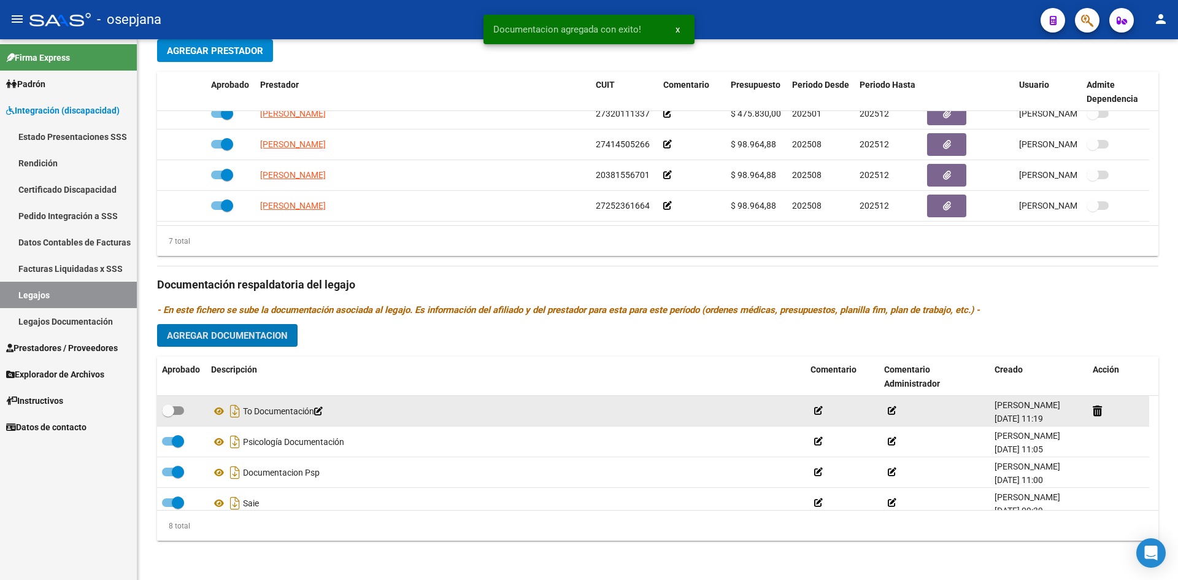
click at [179, 407] on span at bounding box center [173, 410] width 22 height 9
click at [168, 415] on input "checkbox" at bounding box center [168, 415] width 1 height 1
checkbox input "true"
click at [219, 411] on icon at bounding box center [219, 411] width 16 height 15
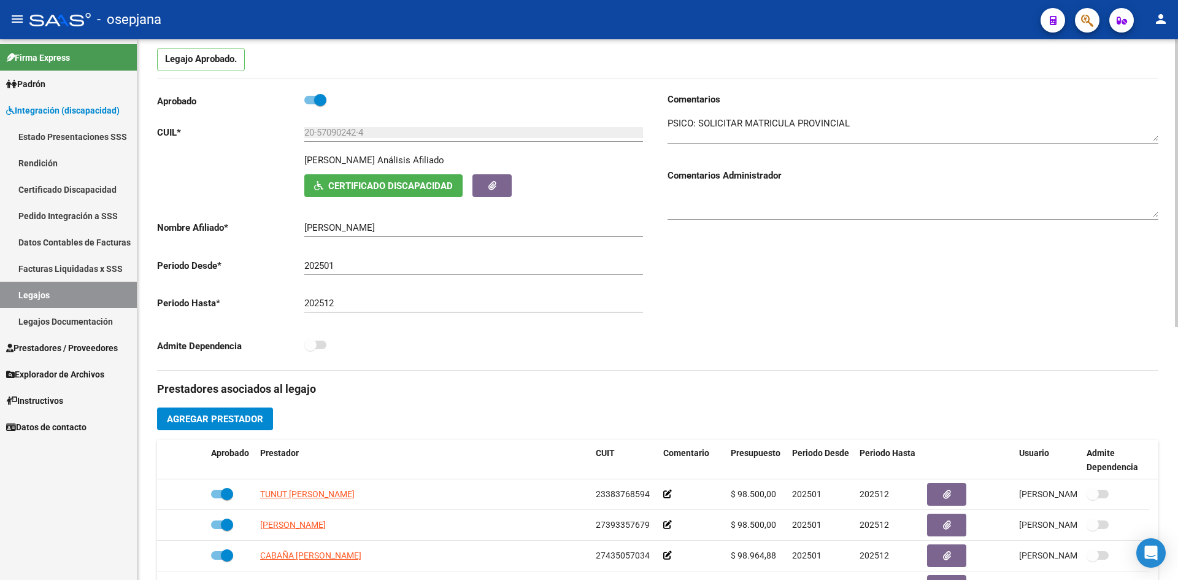
scroll to position [0, 0]
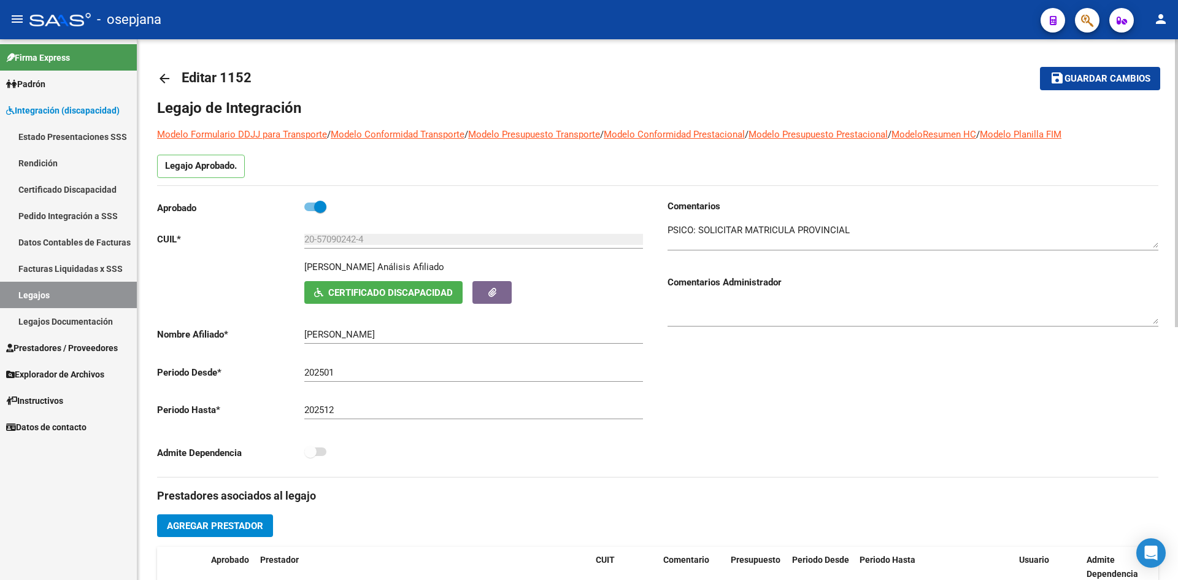
click at [1087, 76] on span "Guardar cambios" at bounding box center [1108, 79] width 86 height 11
click at [1070, 70] on button "save Guardar cambios" at bounding box center [1100, 78] width 120 height 23
click at [1064, 81] on mat-icon "save" at bounding box center [1057, 78] width 15 height 15
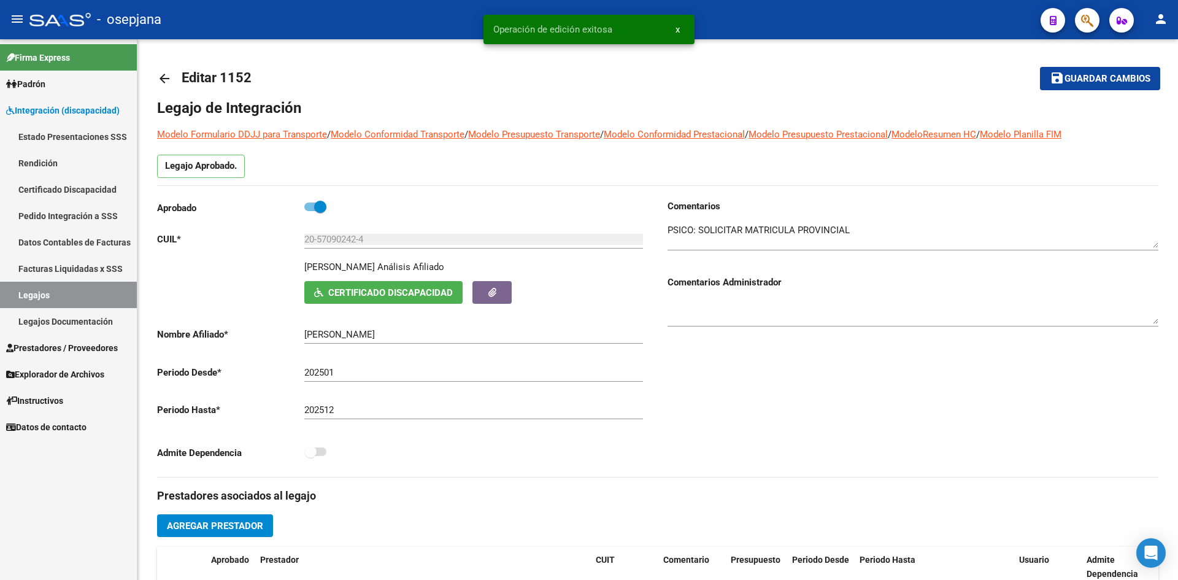
click at [40, 284] on link "Legajos" at bounding box center [68, 295] width 137 height 26
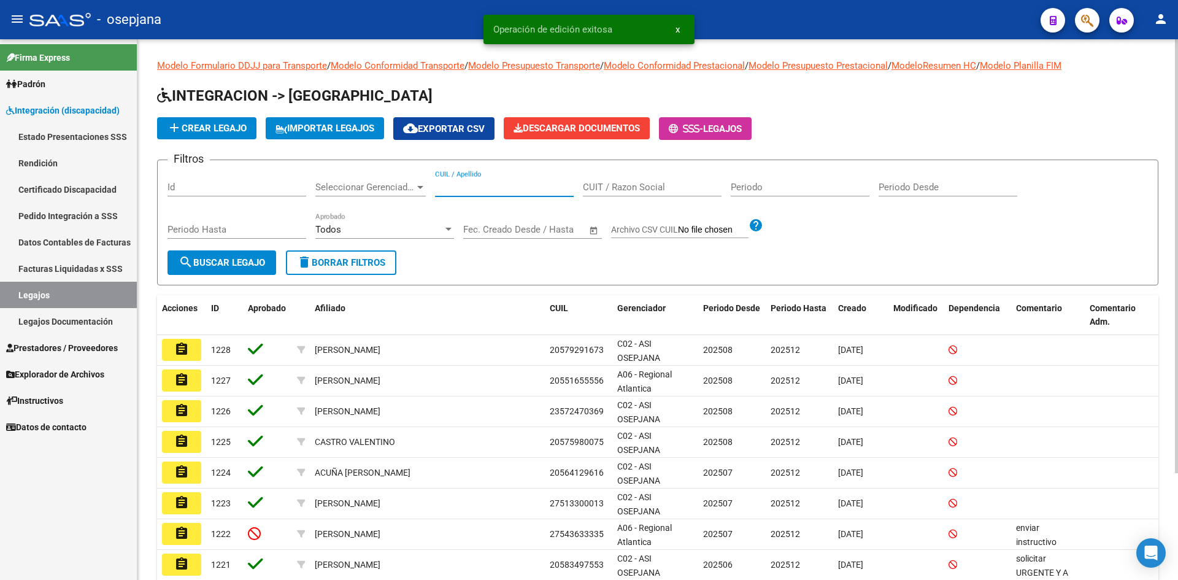
click at [470, 189] on input "CUIL / Apellido" at bounding box center [504, 187] width 139 height 11
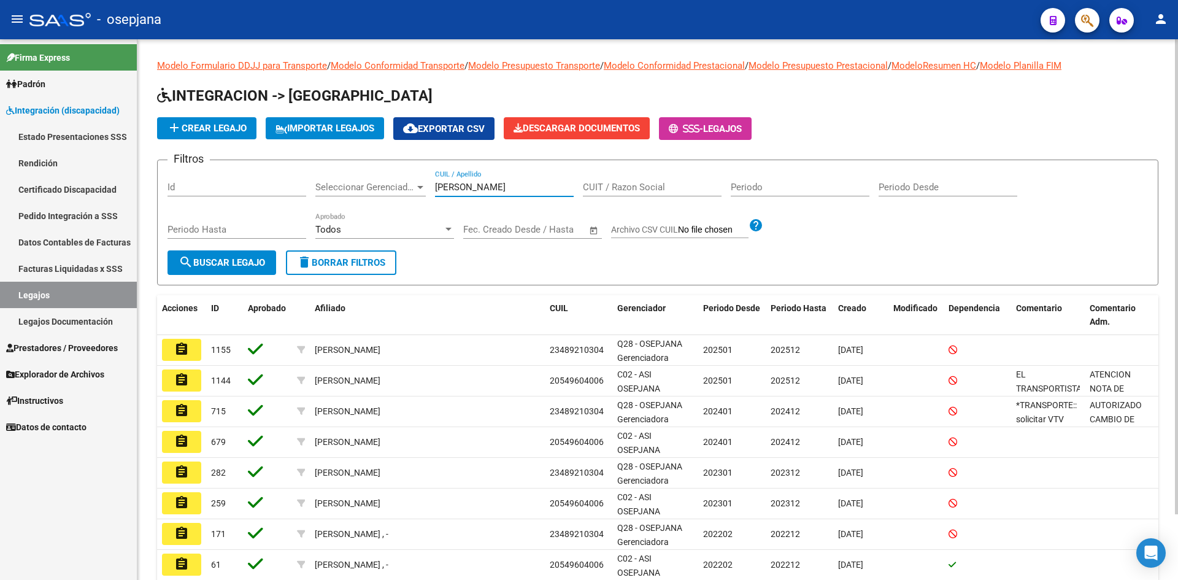
drag, startPoint x: 509, startPoint y: 187, endPoint x: 330, endPoint y: 187, distance: 179.2
click at [330, 187] on div "Filtros Id Seleccionar Gerenciador Seleccionar Gerenciador sanchez CUIL / Apell…" at bounding box center [658, 210] width 981 height 80
type input "[PERSON_NAME]"
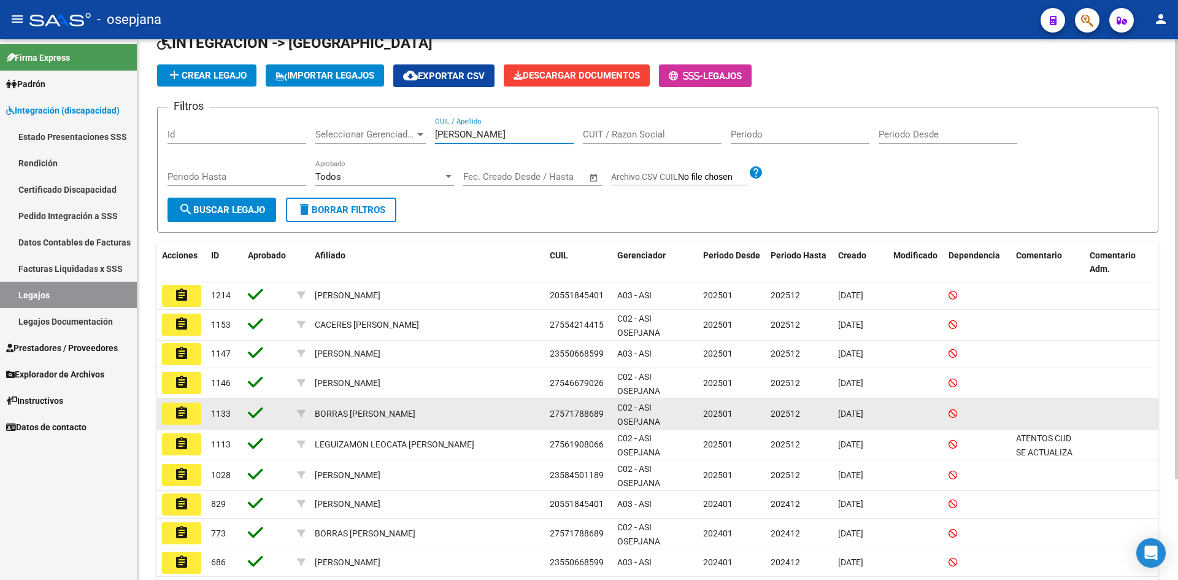
scroll to position [123, 0]
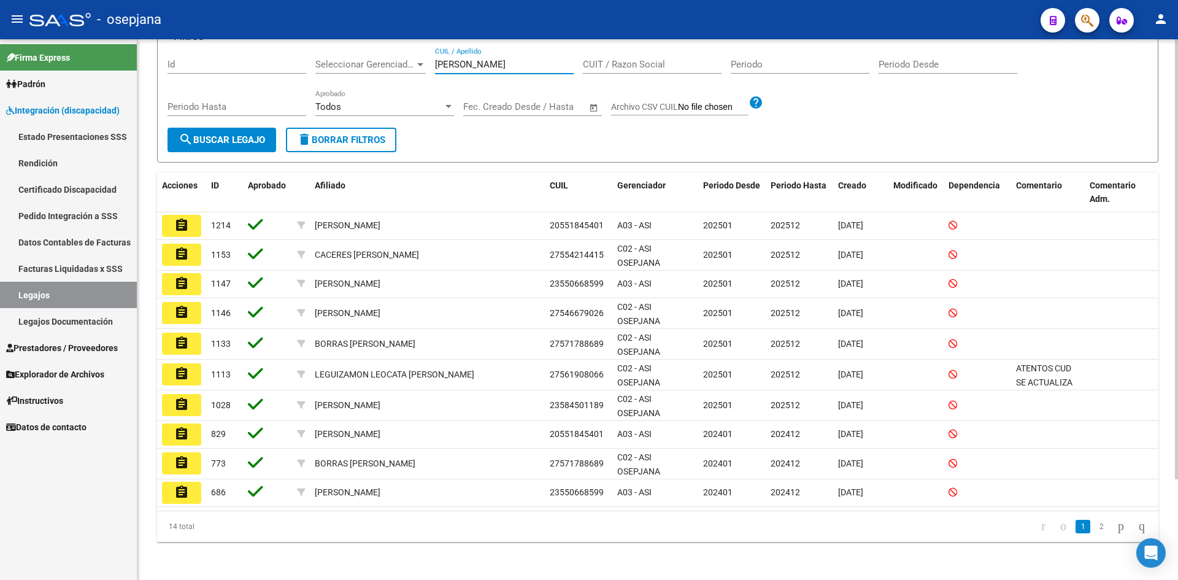
drag, startPoint x: 478, startPoint y: 63, endPoint x: 315, endPoint y: 73, distance: 163.6
click at [315, 73] on div "Filtros Id Seleccionar Gerenciador Seleccionar Gerenciador [PERSON_NAME] / Apel…" at bounding box center [658, 87] width 981 height 80
click at [61, 292] on link "Legajos" at bounding box center [68, 295] width 137 height 26
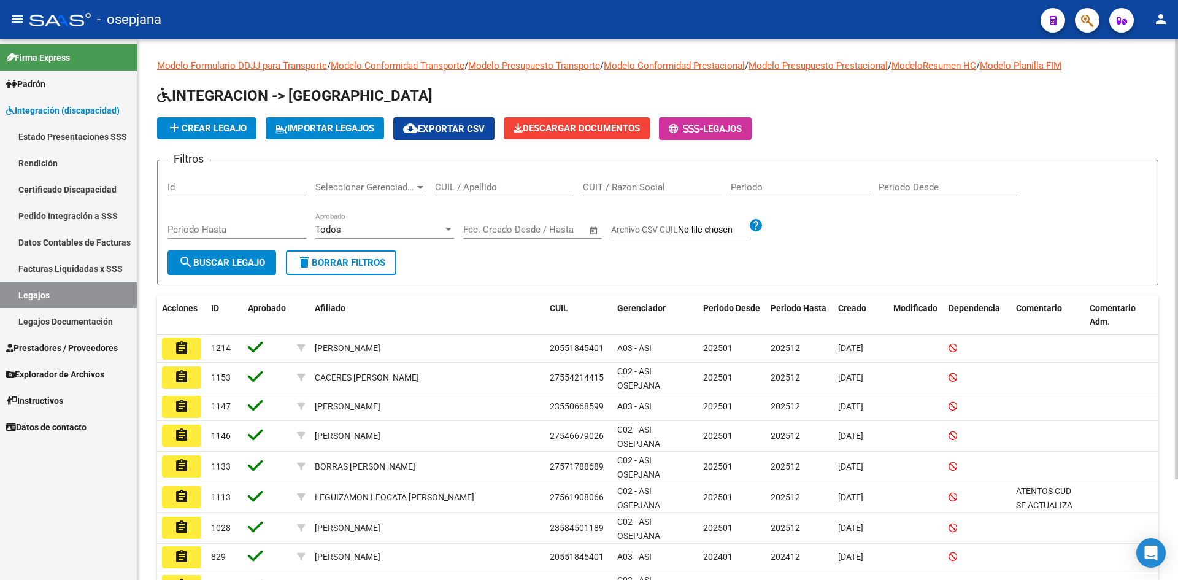
click at [476, 187] on input "CUIL / Apellido" at bounding box center [504, 187] width 139 height 11
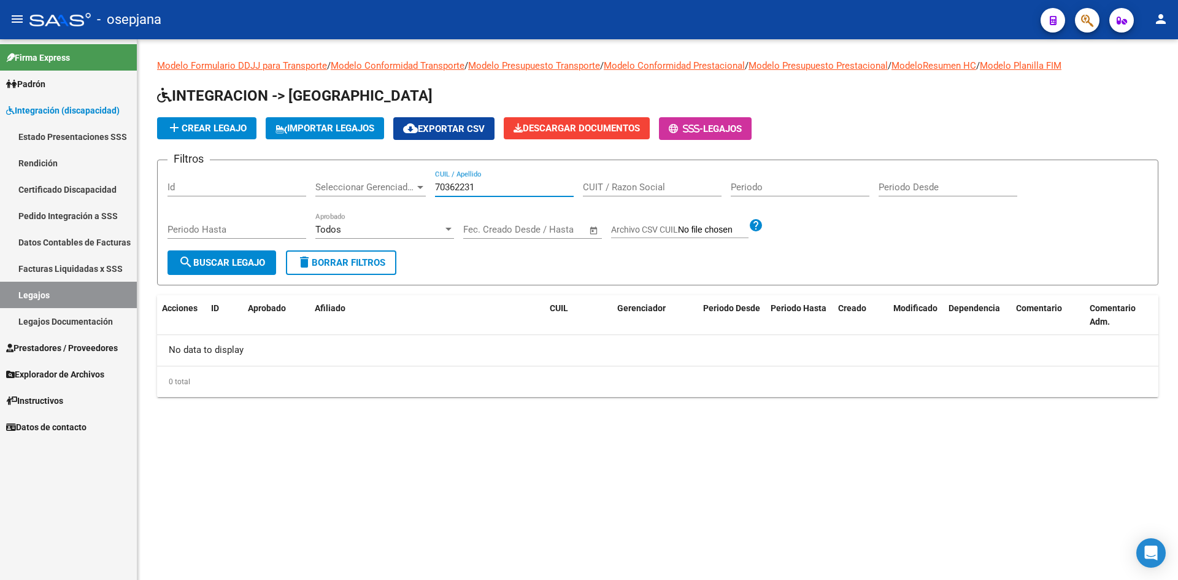
drag, startPoint x: 482, startPoint y: 187, endPoint x: 372, endPoint y: 186, distance: 110.5
click at [372, 186] on div "Filtros Id Seleccionar Gerenciador Seleccionar Gerenciador 70362231 CUIL / Apel…" at bounding box center [658, 210] width 981 height 80
click at [90, 287] on link "Legajos" at bounding box center [68, 295] width 137 height 26
type input "27703622319"
